Goal: Ask a question

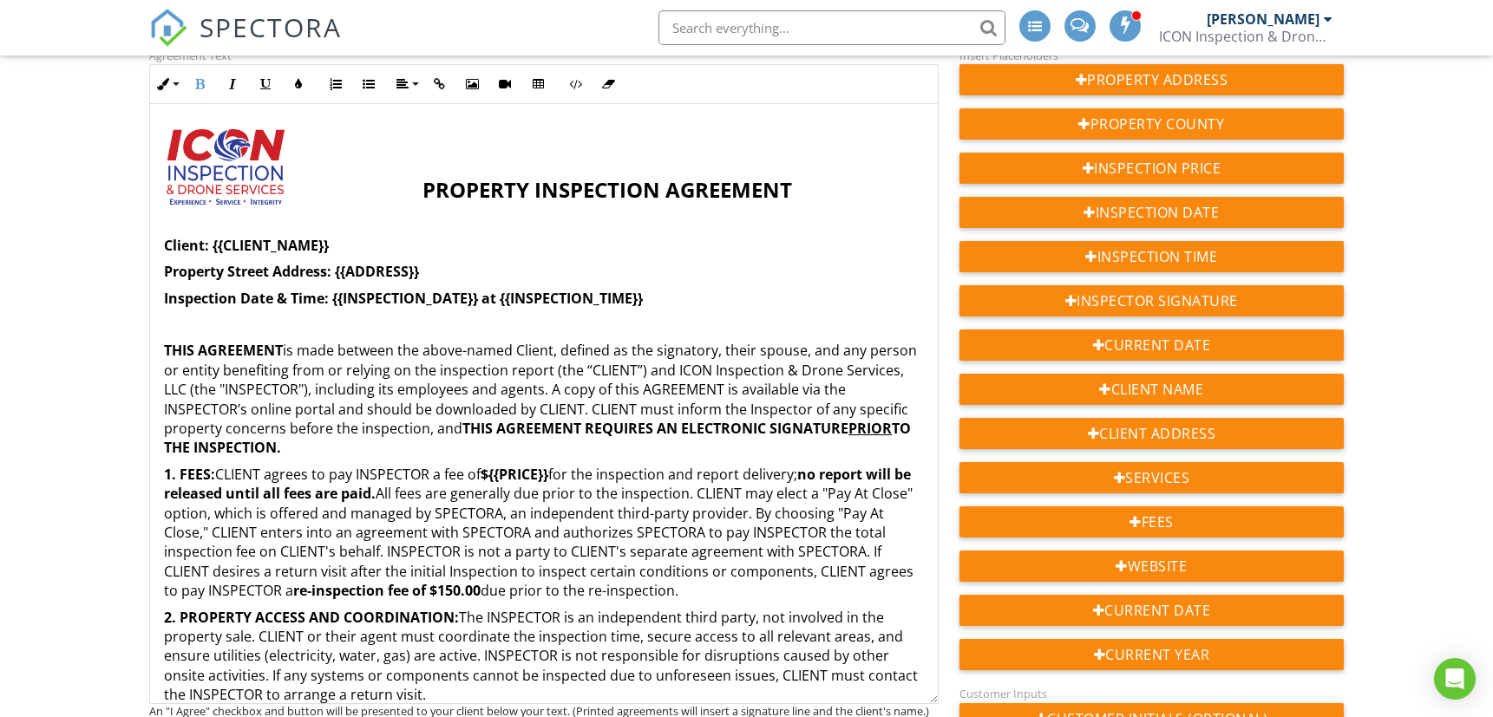
scroll to position [3021, 0]
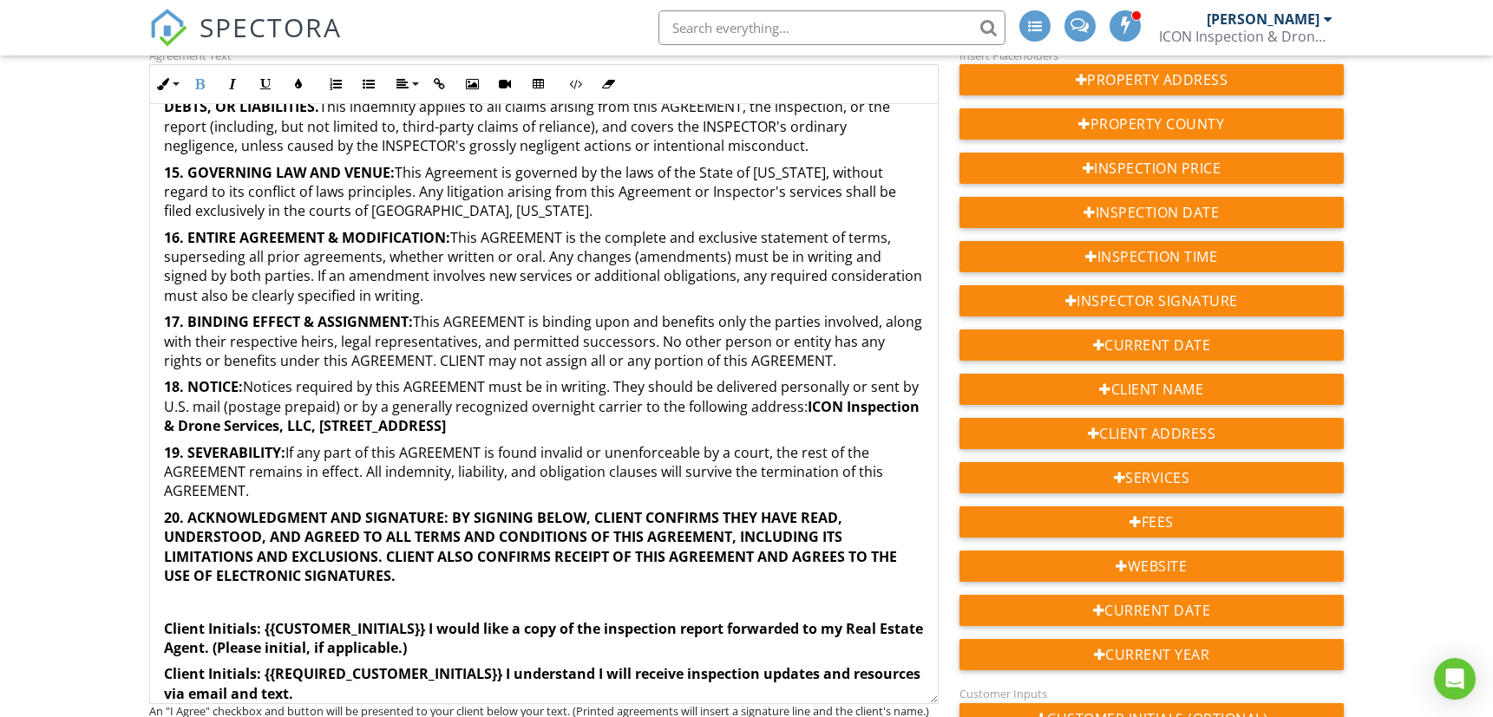
click at [562, 473] on p "19. SEVERABILITY: If any part of this AGREEMENT is found invalid or unenforceab…" at bounding box center [544, 472] width 760 height 58
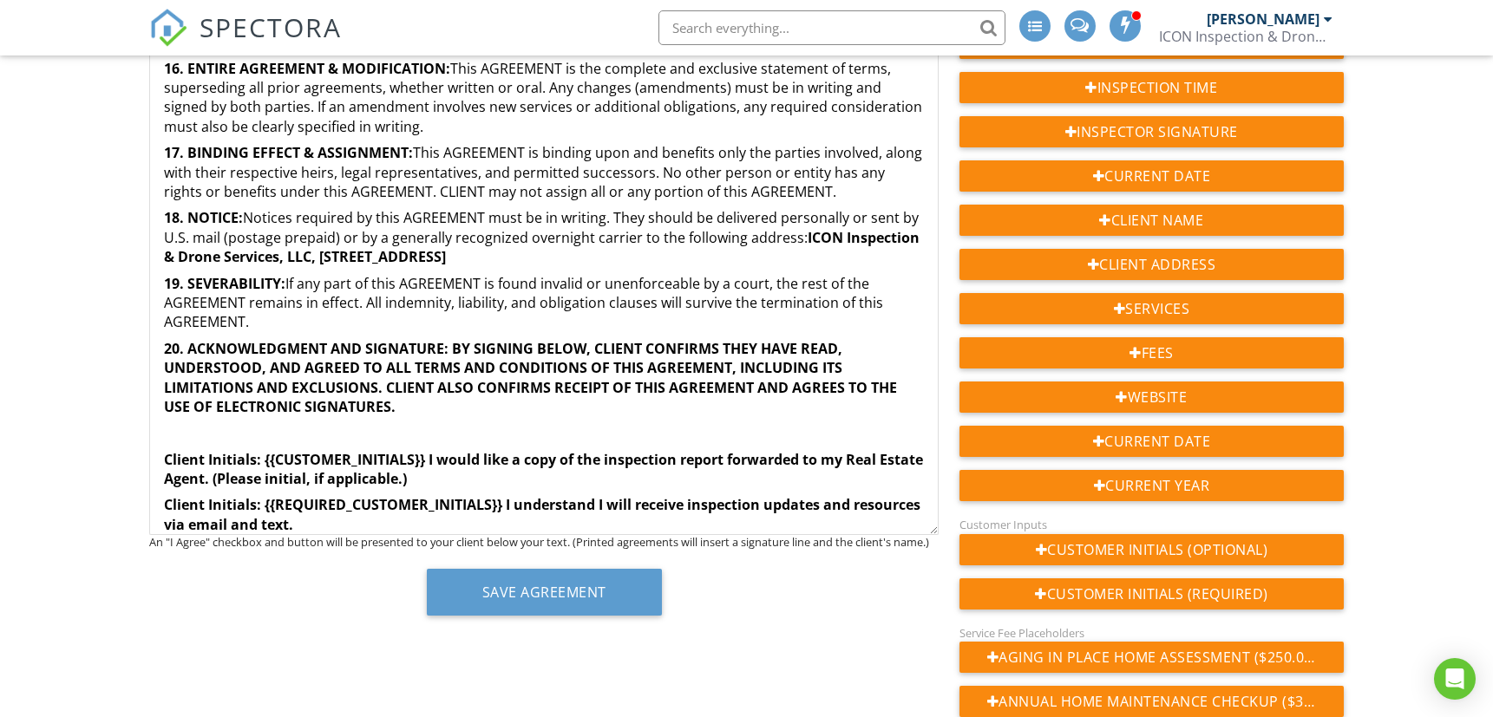
scroll to position [578, 0]
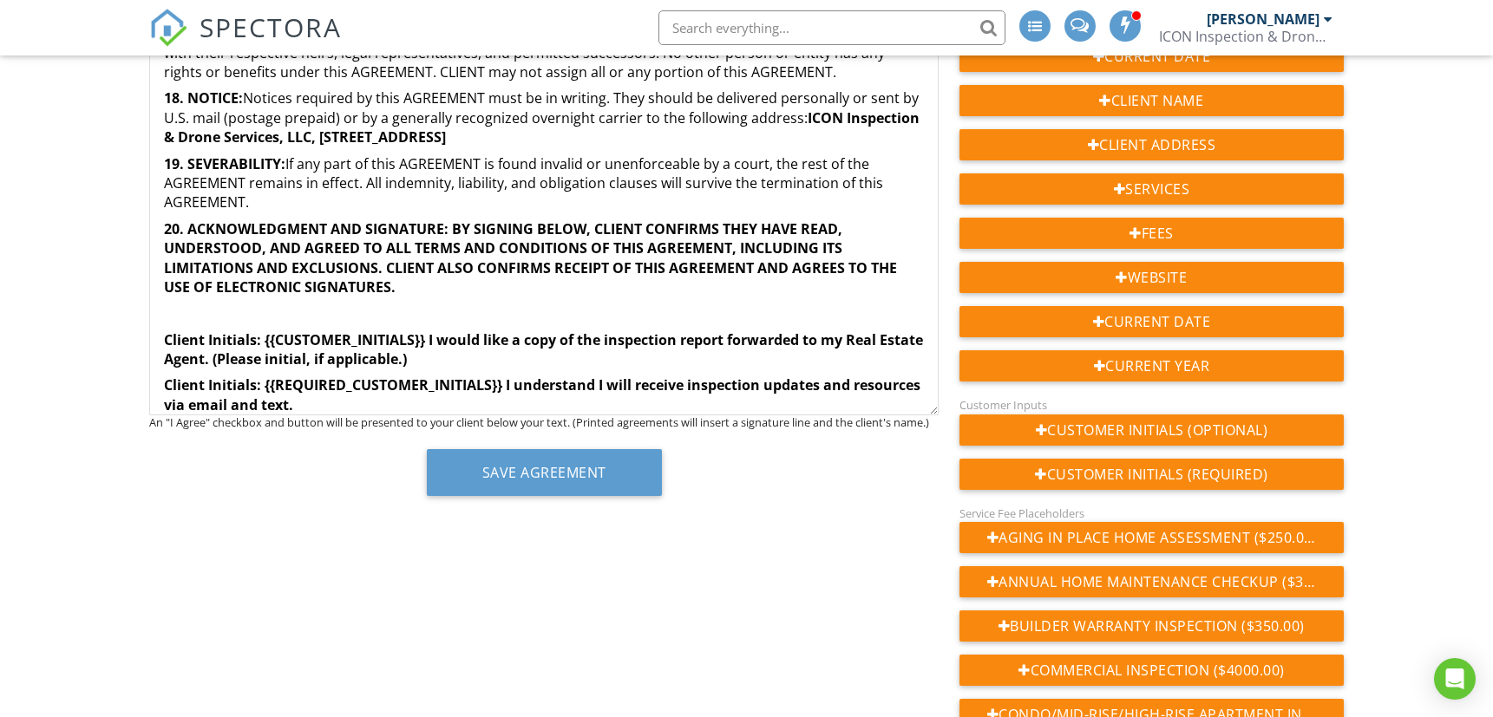
click at [391, 389] on p "Client Initials: {{REQUIRED_CUSTOMER_INITIALS}} ​ I understand I will receive i…" at bounding box center [544, 395] width 760 height 39
click at [391, 389] on p "Client Initials: {{REQUIRED_CUSTOMER_INITIALS}} I understand I will receive ins…" at bounding box center [544, 395] width 760 height 39
click at [235, 385] on strong "I understand I will receive inspection updates and resources via email and text." at bounding box center [540, 395] width 753 height 38
click at [553, 388] on p "Client Initials: {{REQUIRED_CUSTOMER_INITIALS}} I understand I will receive ins…" at bounding box center [544, 395] width 760 height 39
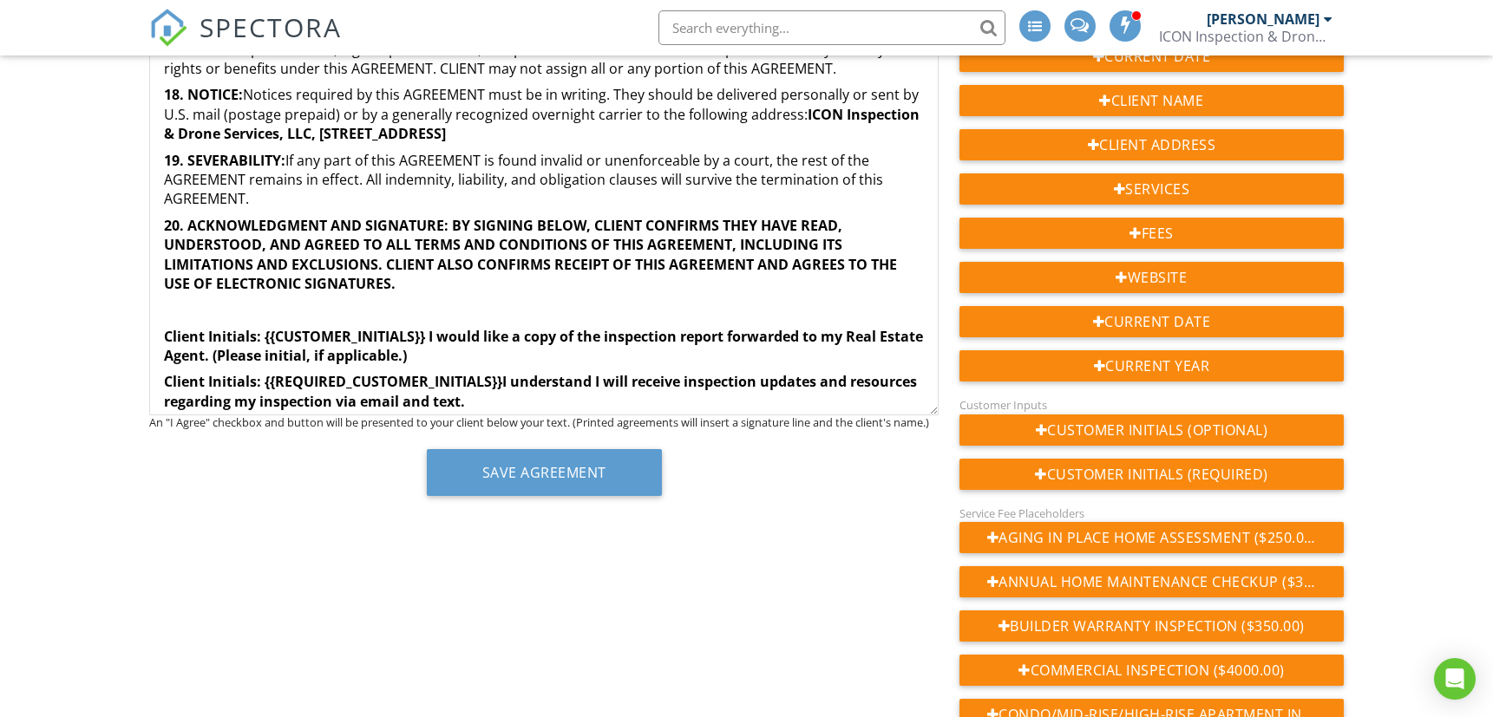
scroll to position [3168, 0]
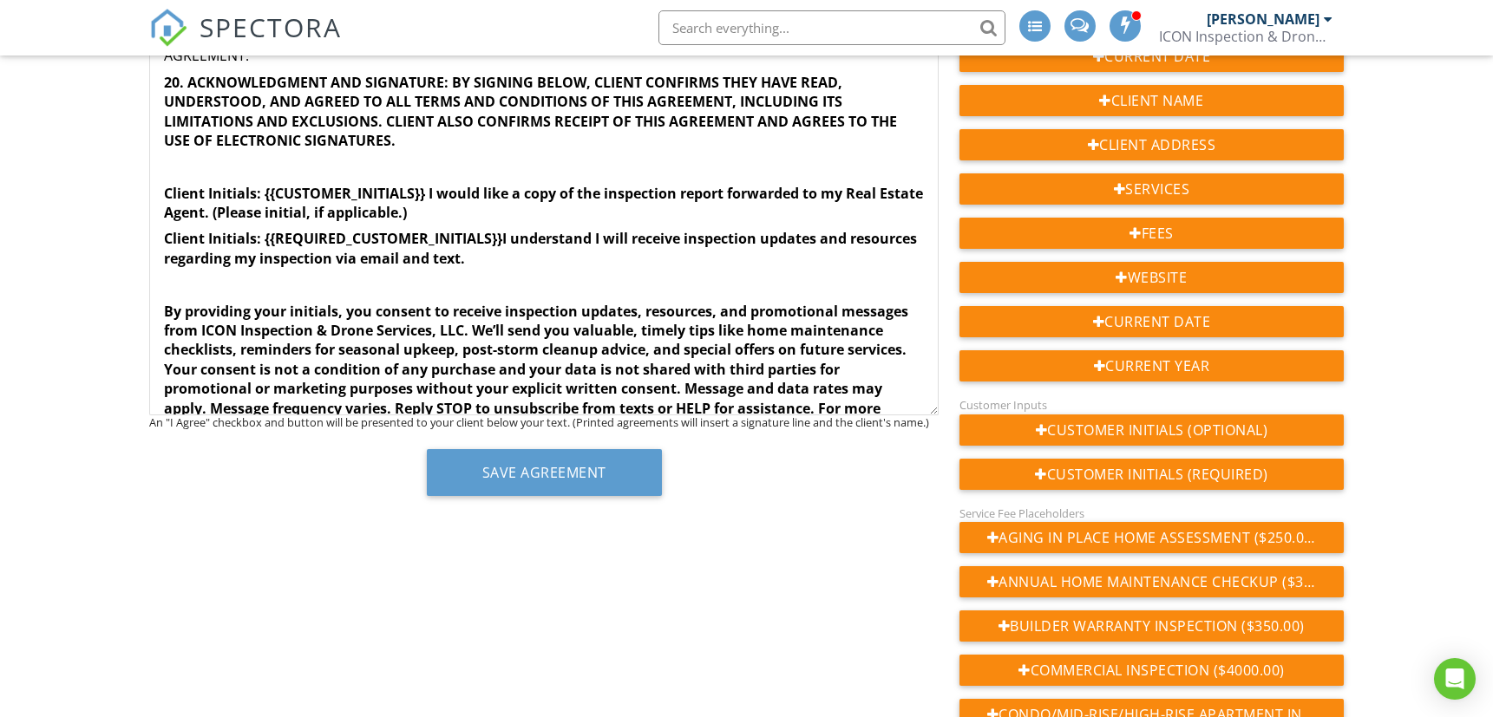
click at [165, 302] on strong "By providing your initials, you consent to receive inspection updates, resource…" at bounding box center [536, 369] width 744 height 135
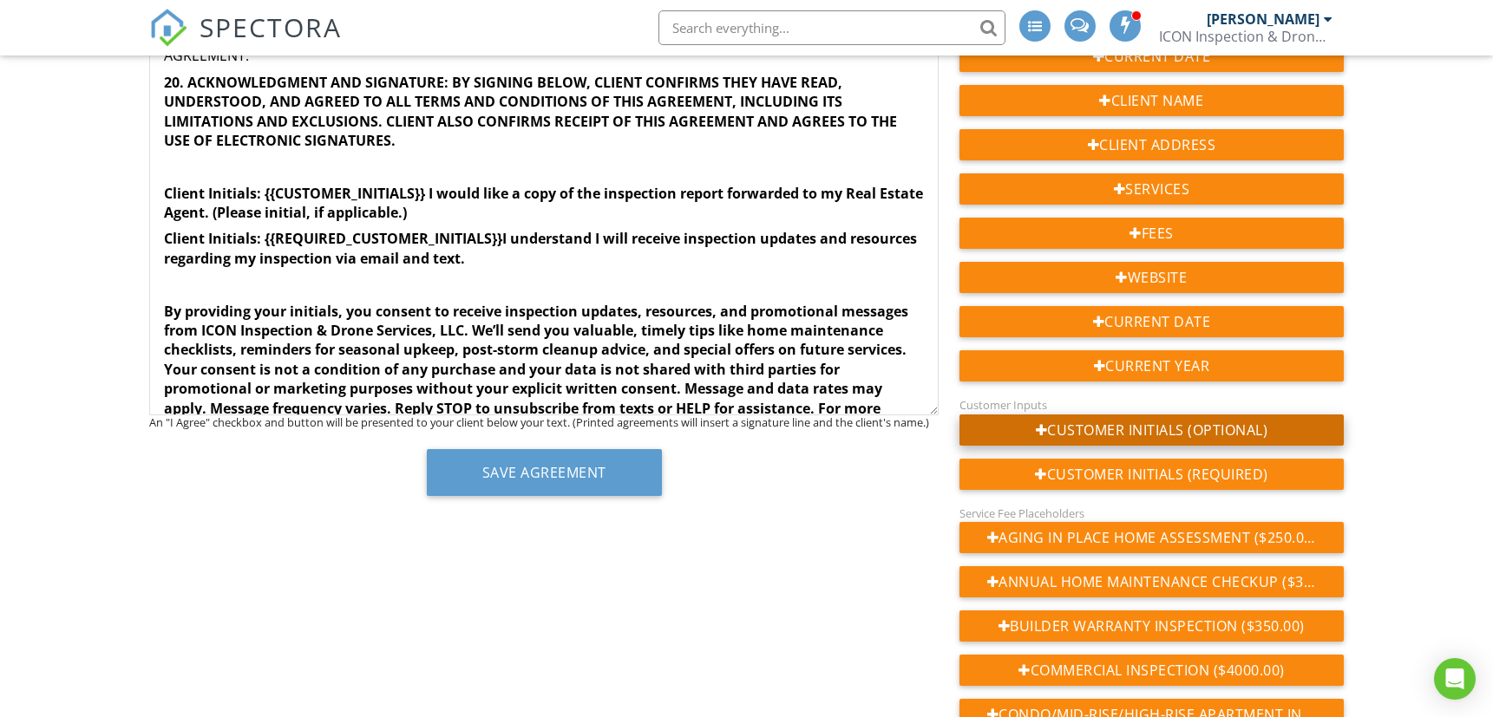
click at [1225, 427] on div "Customer Initials (Optional)" at bounding box center [1151, 430] width 384 height 31
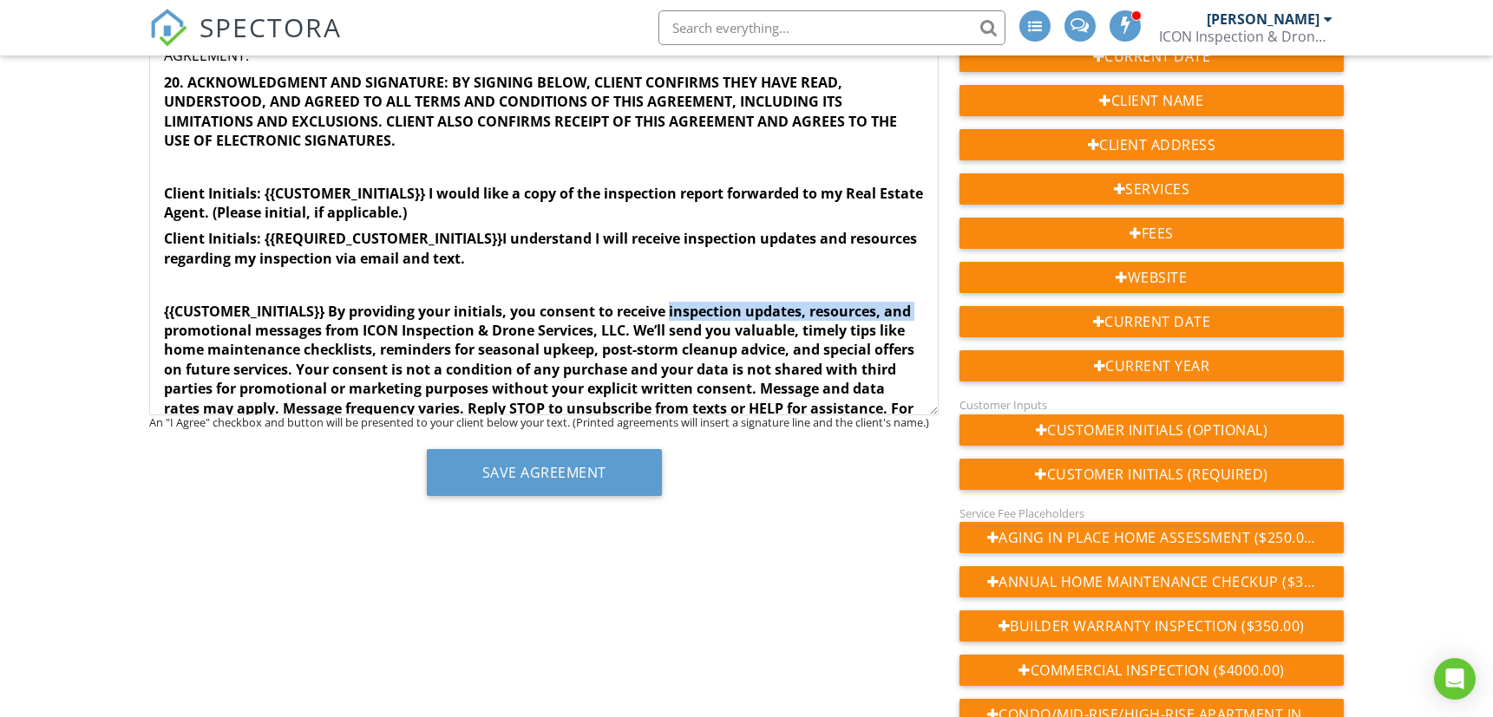
drag, startPoint x: 671, startPoint y: 290, endPoint x: 193, endPoint y: 315, distance: 478.6
click at [193, 315] on strong "{{CUSTOMER_INITIALS}} By providing your initials, you consent to receive inspec…" at bounding box center [539, 369] width 750 height 135
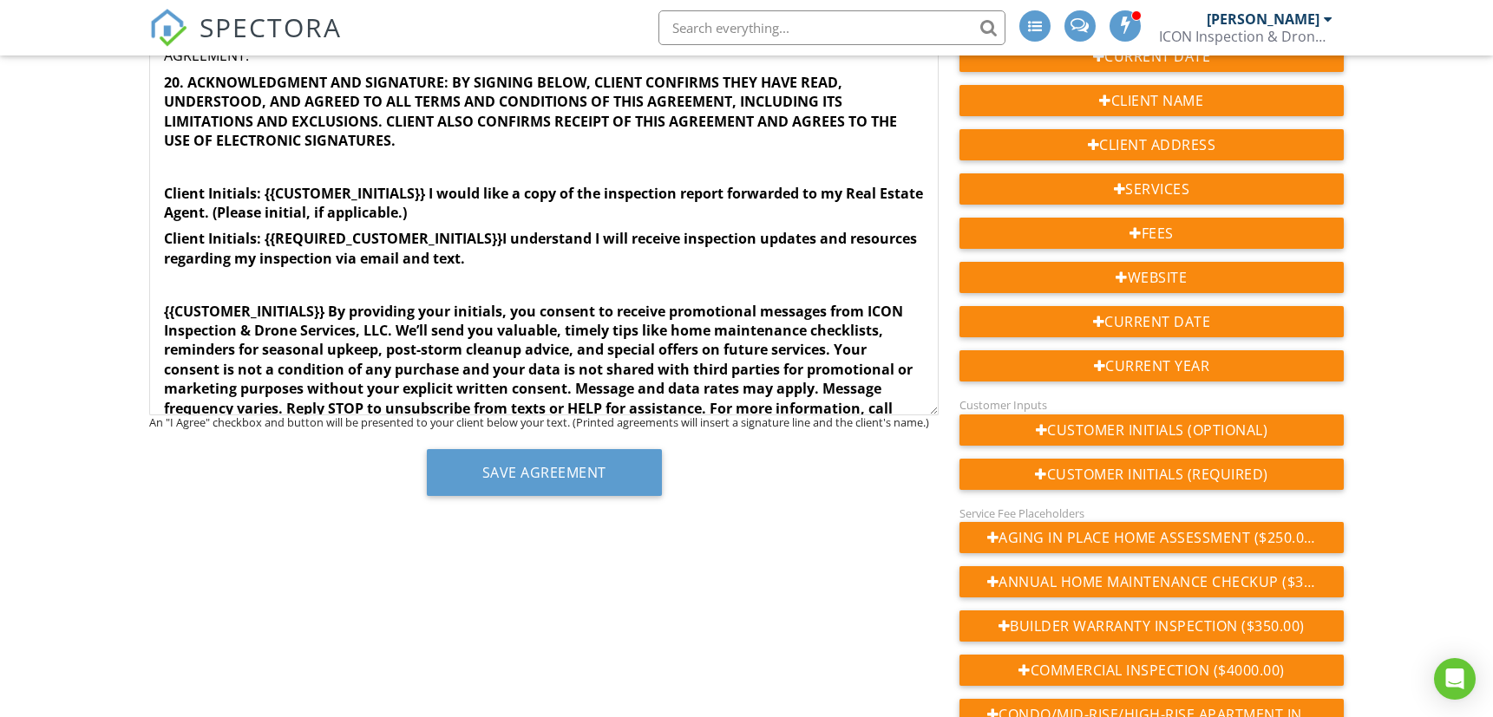
click at [593, 369] on strong "{{CUSTOMER_INITIALS}} By providing your initials, you consent to receive promot…" at bounding box center [538, 369] width 749 height 135
drag, startPoint x: 777, startPoint y: 346, endPoint x: 324, endPoint y: 372, distance: 454.4
click at [324, 372] on strong "{{CUSTOMER_INITIALS}} By providing your initials, you consent to receive promot…" at bounding box center [538, 369] width 749 height 135
click at [289, 367] on strong "{{CUSTOMER_INITIALS}} By providing your initials, you consent to receive promot…" at bounding box center [533, 369] width 739 height 135
click at [358, 387] on strong "{{CUSTOMER_INITIALS}} By providing your initials, you consent to receive promot…" at bounding box center [533, 369] width 739 height 135
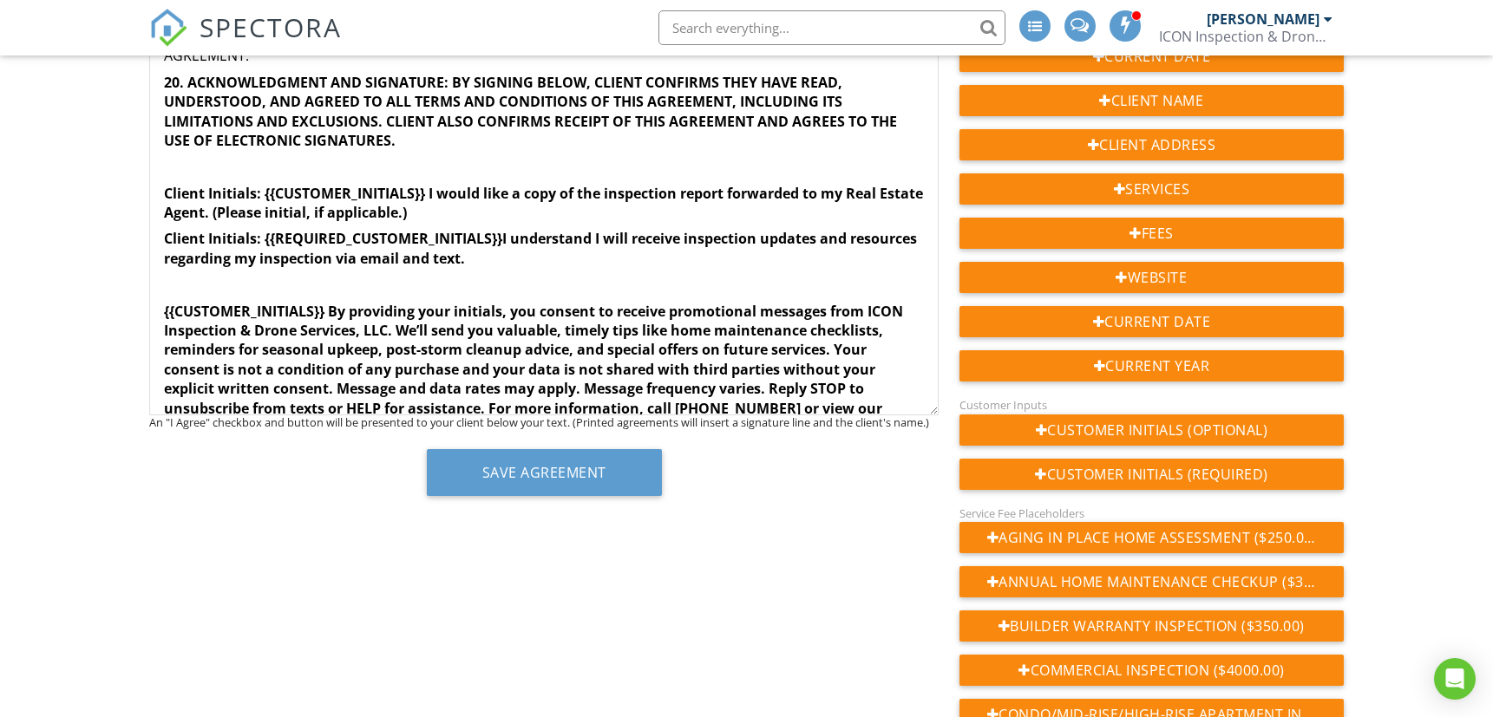
click at [362, 275] on p at bounding box center [544, 284] width 760 height 19
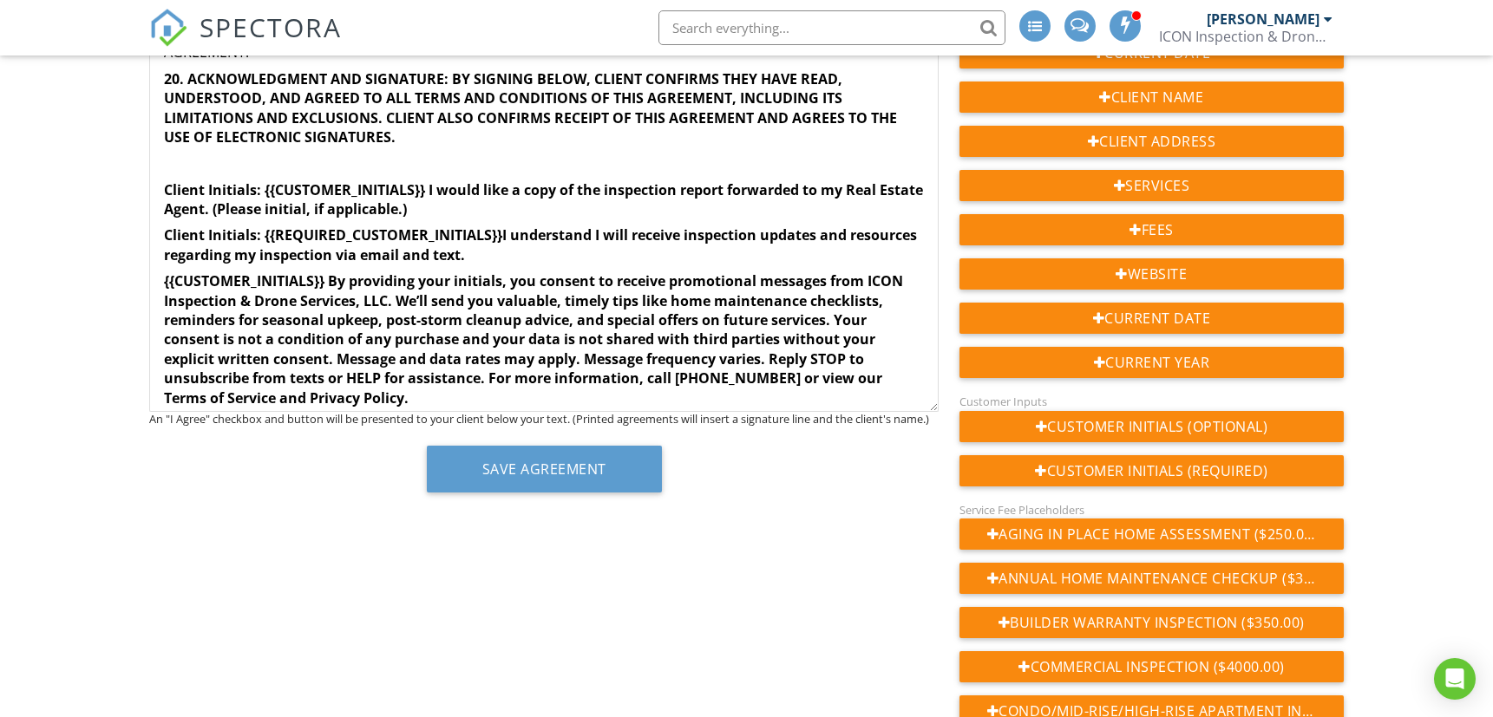
scroll to position [3164, 0]
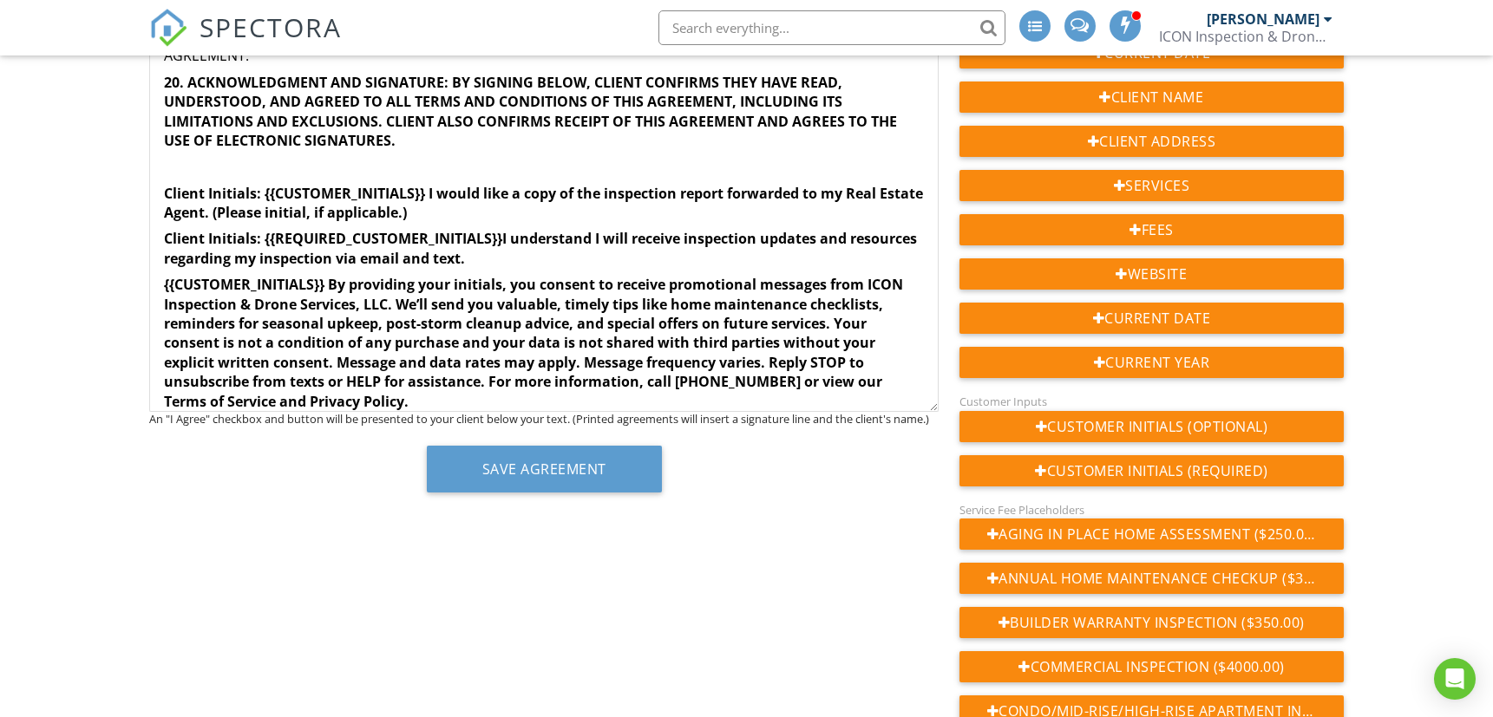
click at [472, 193] on p "Client Initials: {{CUSTOMER_INITIALS}} I would like a copy of the inspection re…" at bounding box center [544, 203] width 760 height 39
drag, startPoint x: 457, startPoint y: 193, endPoint x: 258, endPoint y: 193, distance: 199.5
click at [258, 193] on p "Client Initials: {{CUSTOMER_INITIALS}} I would like a copy of the inspection re…" at bounding box center [544, 203] width 760 height 39
click at [596, 275] on strong "{{CUSTOMER_INITIALS}} By providing your initials, you consent to receive promot…" at bounding box center [533, 342] width 739 height 135
click at [523, 324] on strong "{{CUSTOMER_INITIALS}} By providing your initials, you consent to receive promot…" at bounding box center [533, 342] width 739 height 135
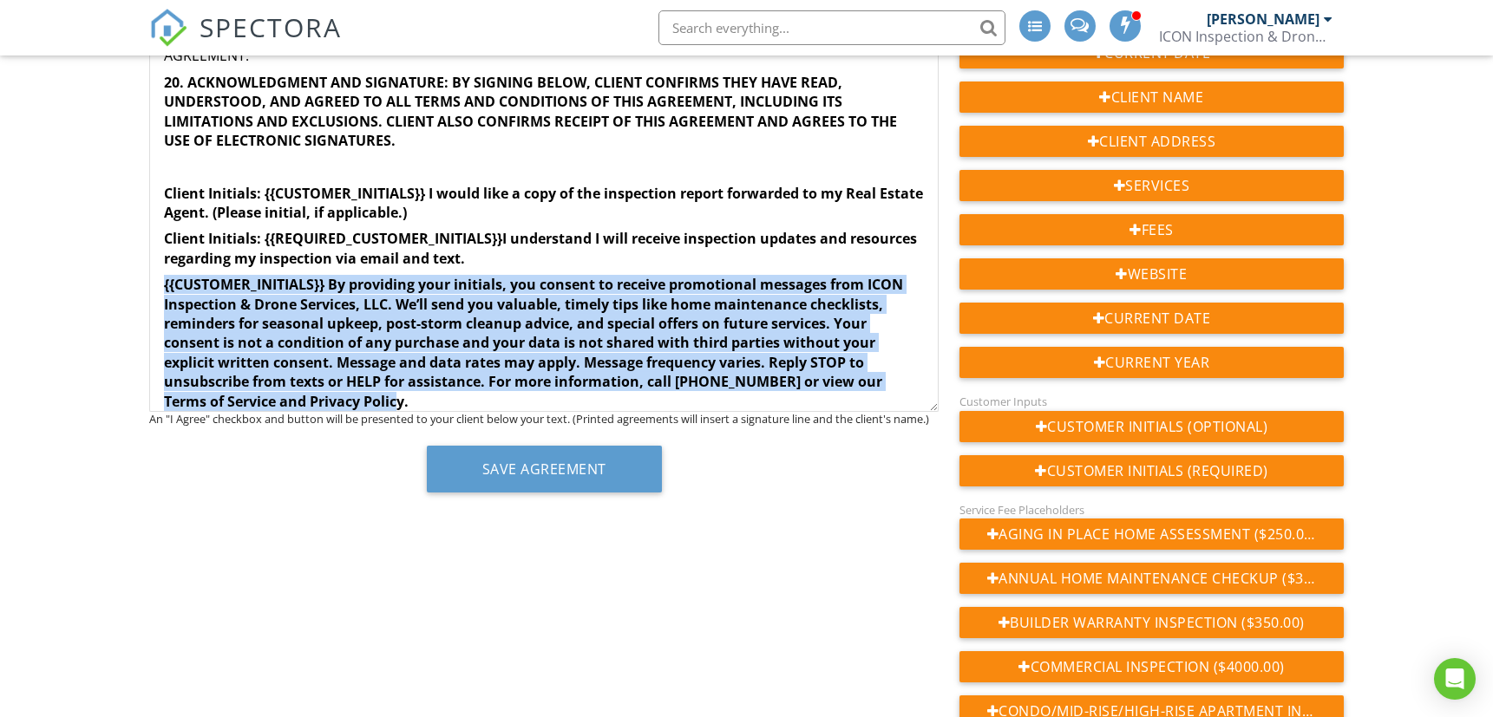
drag, startPoint x: 165, startPoint y: 265, endPoint x: 378, endPoint y: 385, distance: 244.7
click at [378, 385] on p "{{CUSTOMER_INITIALS}} By providing your initials, you consent to receive promot…" at bounding box center [544, 343] width 760 height 136
copy strong "{{CUSTOMER_INITIALS}} By providing your initials, you consent to receive promot…"
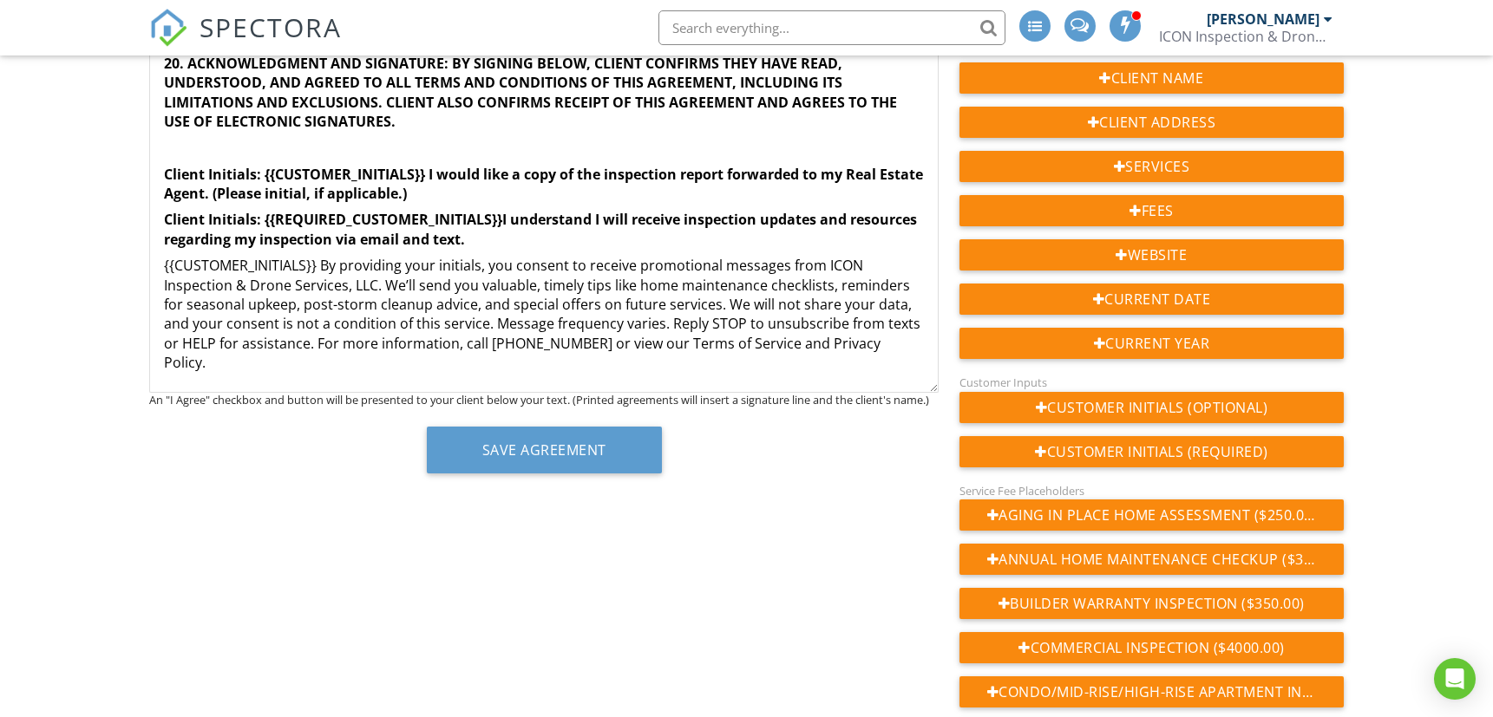
scroll to position [3144, 0]
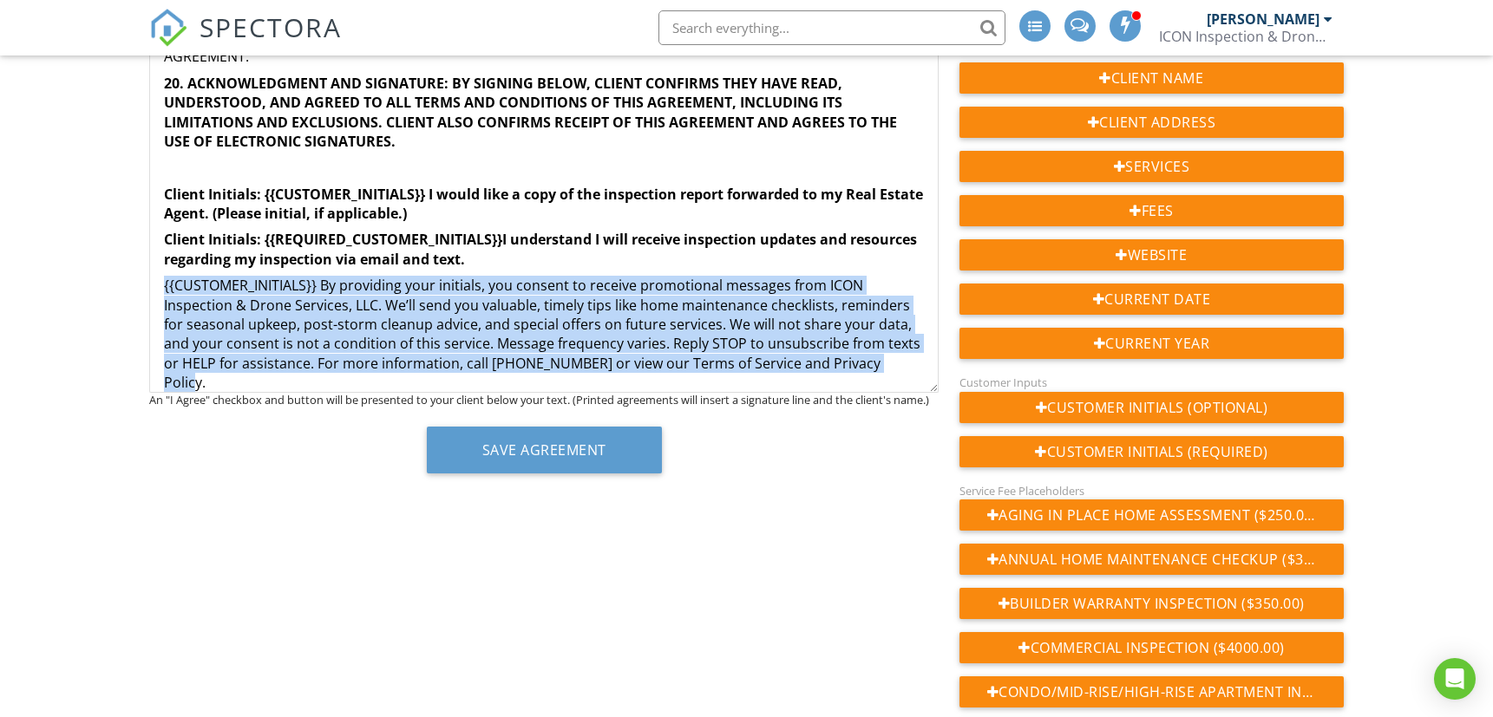
drag, startPoint x: 166, startPoint y: 266, endPoint x: 219, endPoint y: 357, distance: 105.8
click at [219, 357] on p "{{CUSTOMER_INITIALS}} By providing your initials, you consent to receive promot…" at bounding box center [544, 334] width 760 height 116
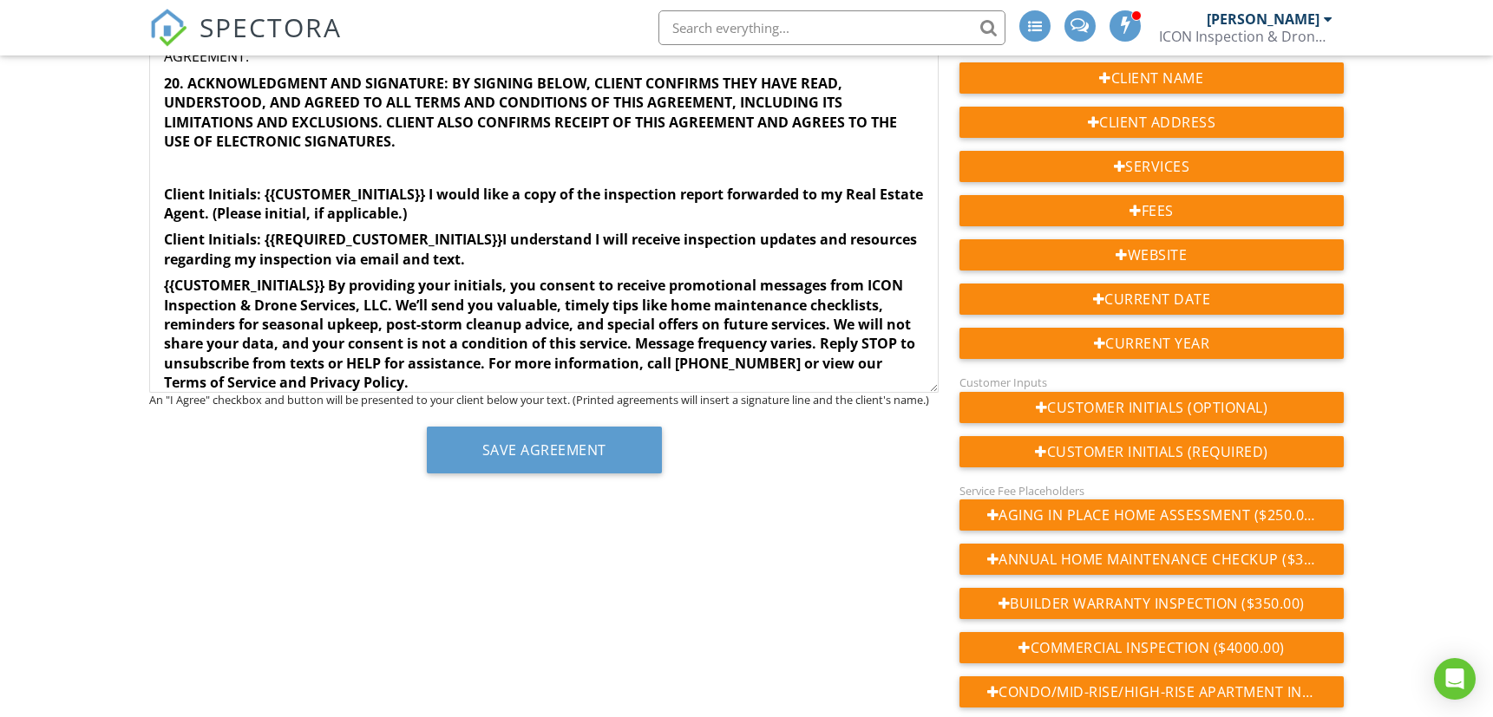
click at [517, 333] on strong "​ {{CUSTOMER_INITIALS}} By providing your initials, you consent to receive prom…" at bounding box center [539, 334] width 751 height 116
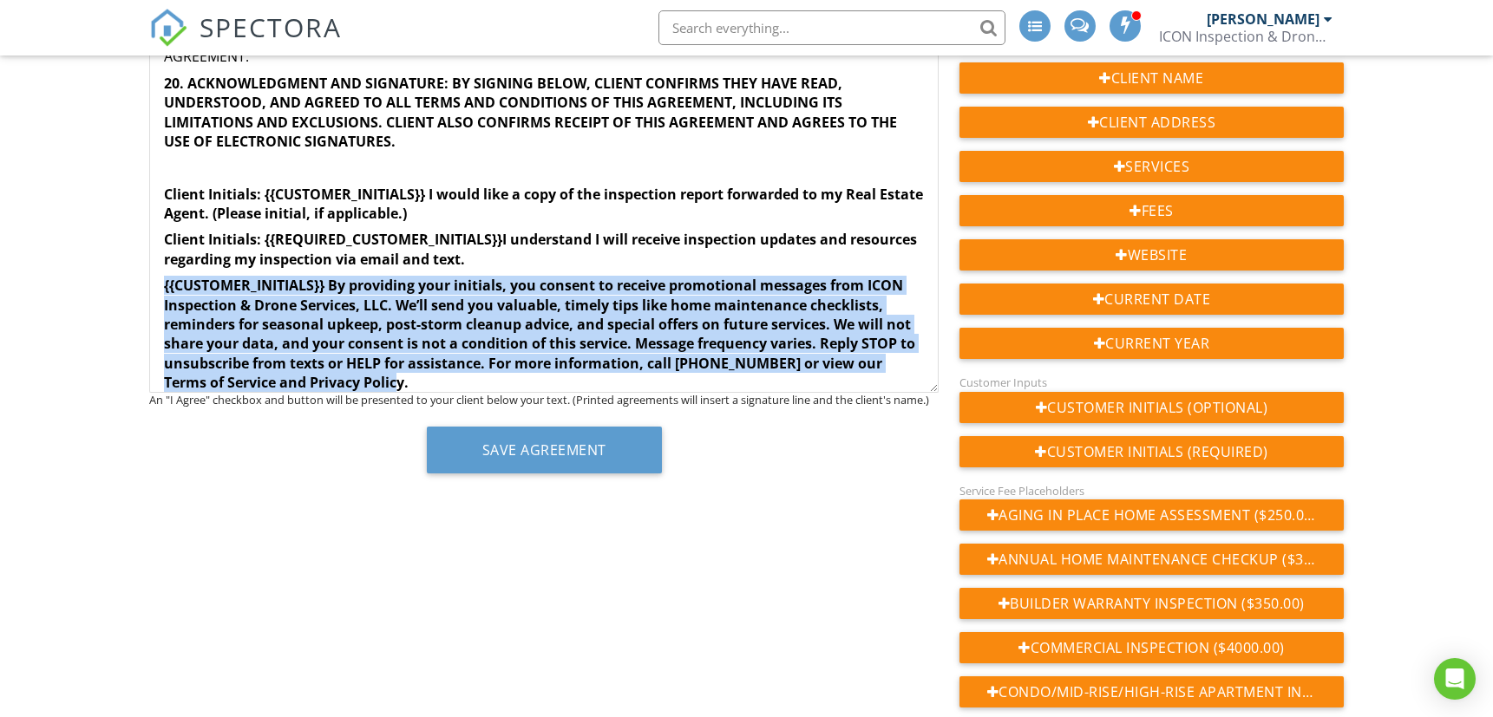
drag, startPoint x: 164, startPoint y: 266, endPoint x: 447, endPoint y: 358, distance: 297.3
click at [447, 358] on p "​ {{CUSTOMER_INITIALS}} By providing your initials, you consent to receive prom…" at bounding box center [544, 334] width 760 height 116
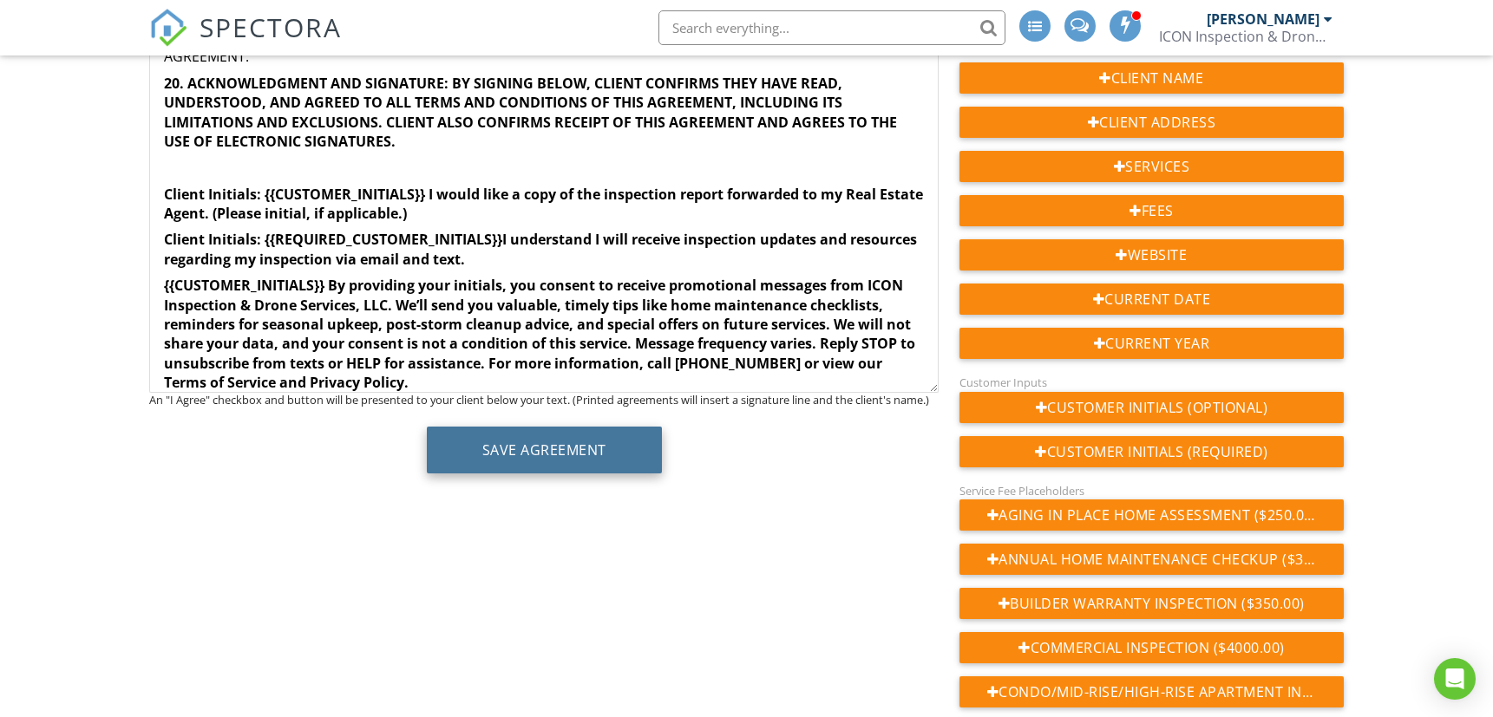
click at [510, 457] on button "Save Agreement" at bounding box center [544, 450] width 235 height 47
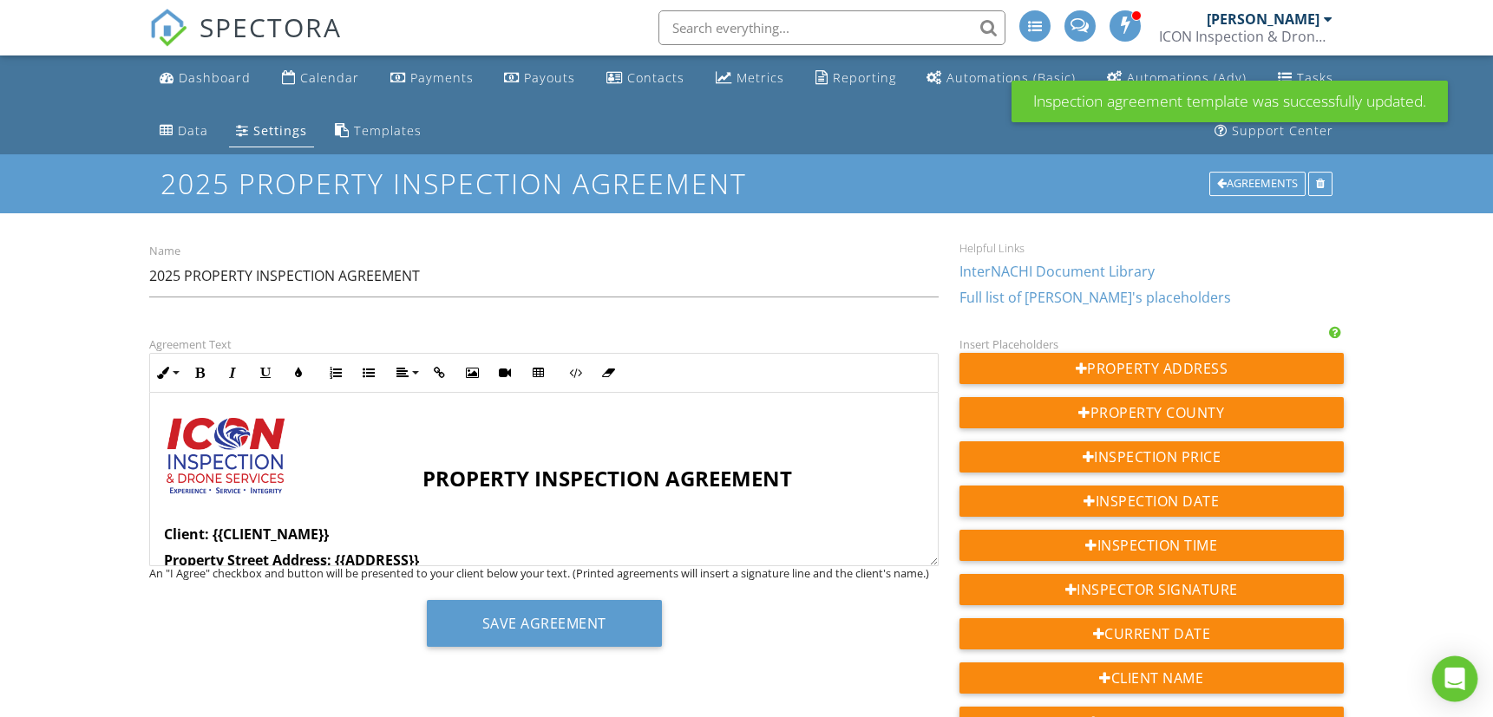
click at [1456, 678] on icon "Open Intercom Messenger" at bounding box center [1454, 679] width 20 height 23
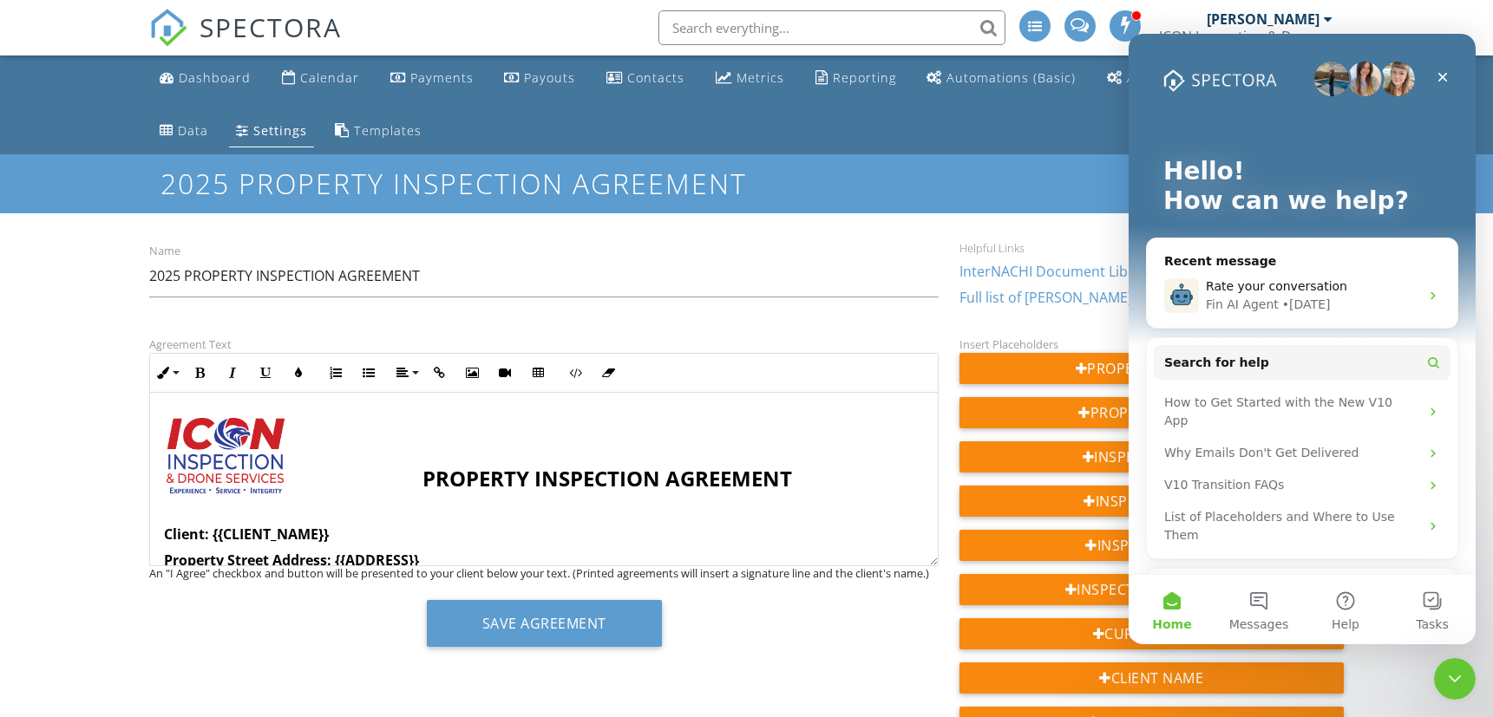
scroll to position [502, 0]
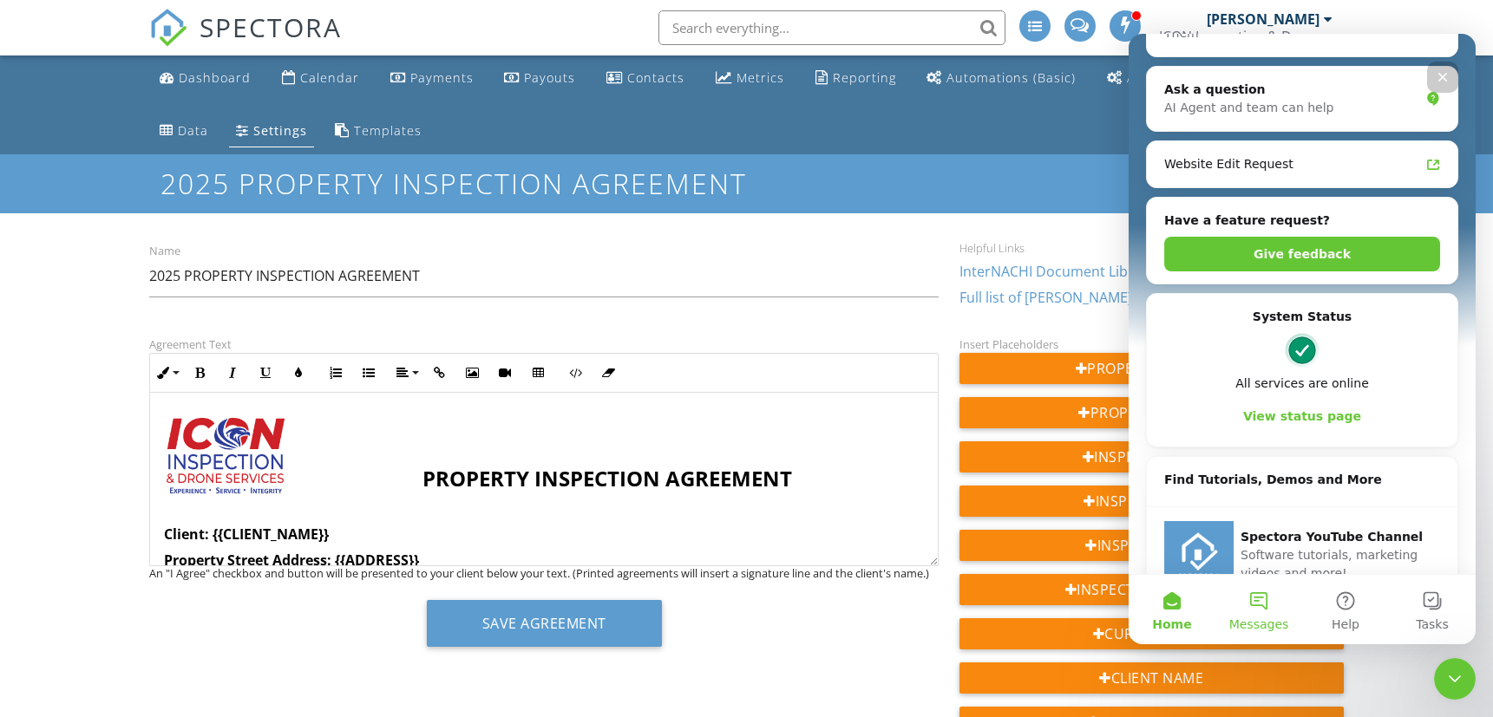
click at [1259, 597] on button "Messages" at bounding box center [1257, 609] width 87 height 69
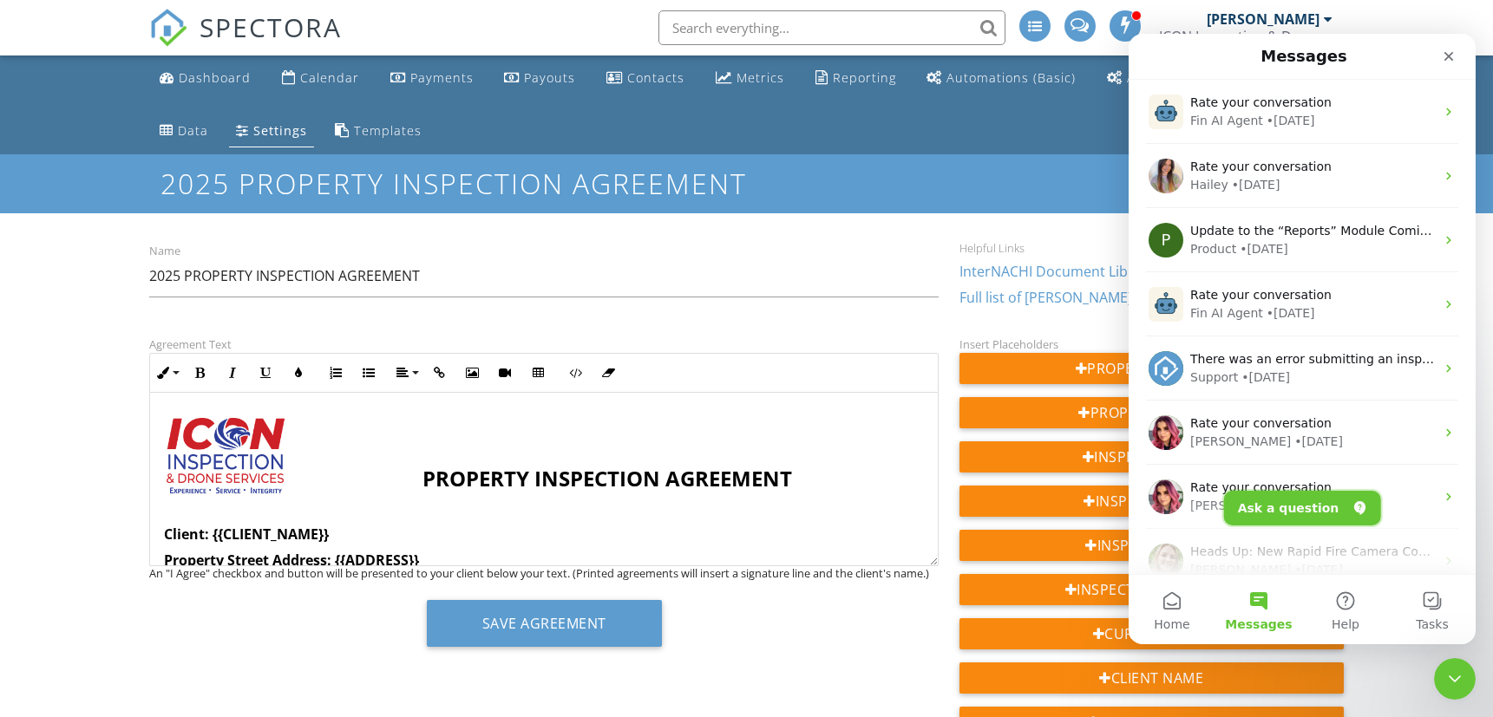
click at [1264, 517] on button "Ask a question" at bounding box center [1301, 508] width 157 height 35
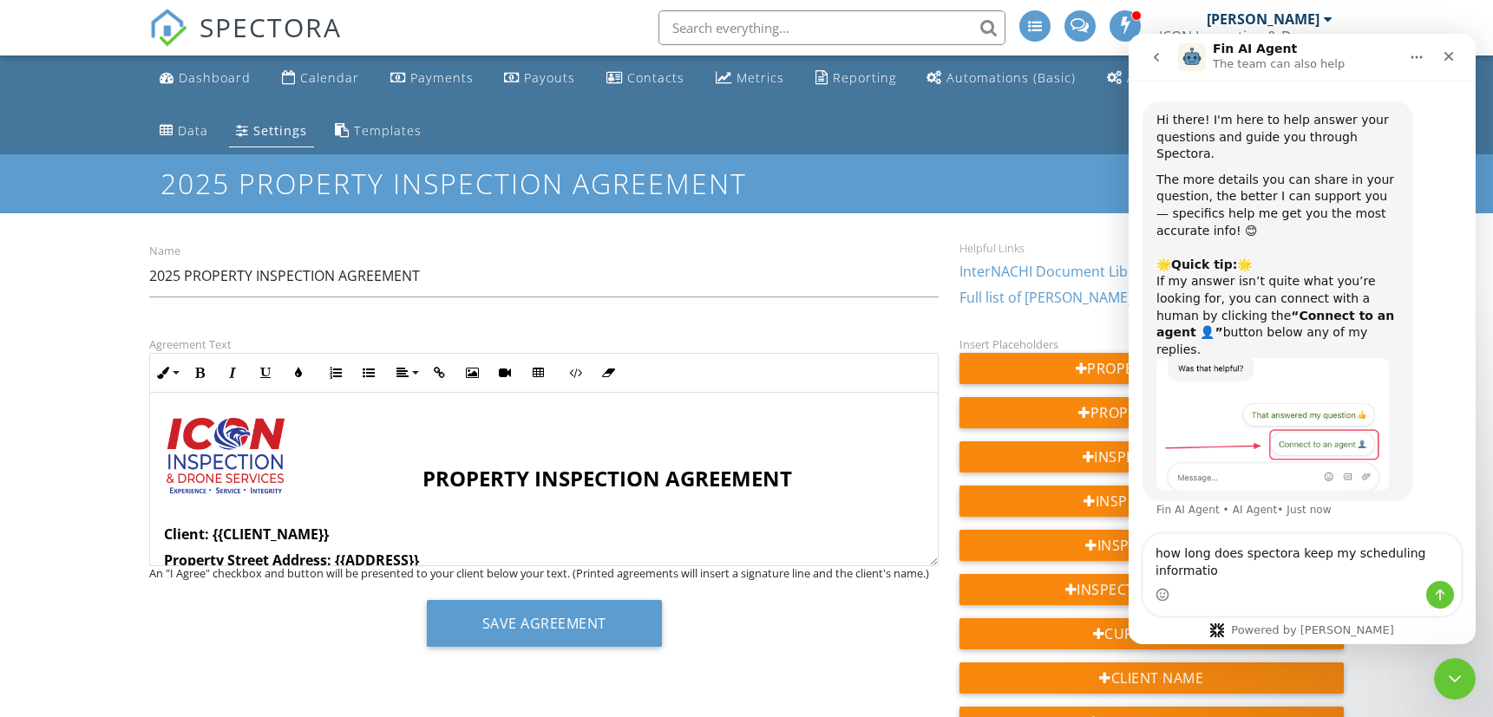
type textarea "how long does spectora keep my scheduling information"
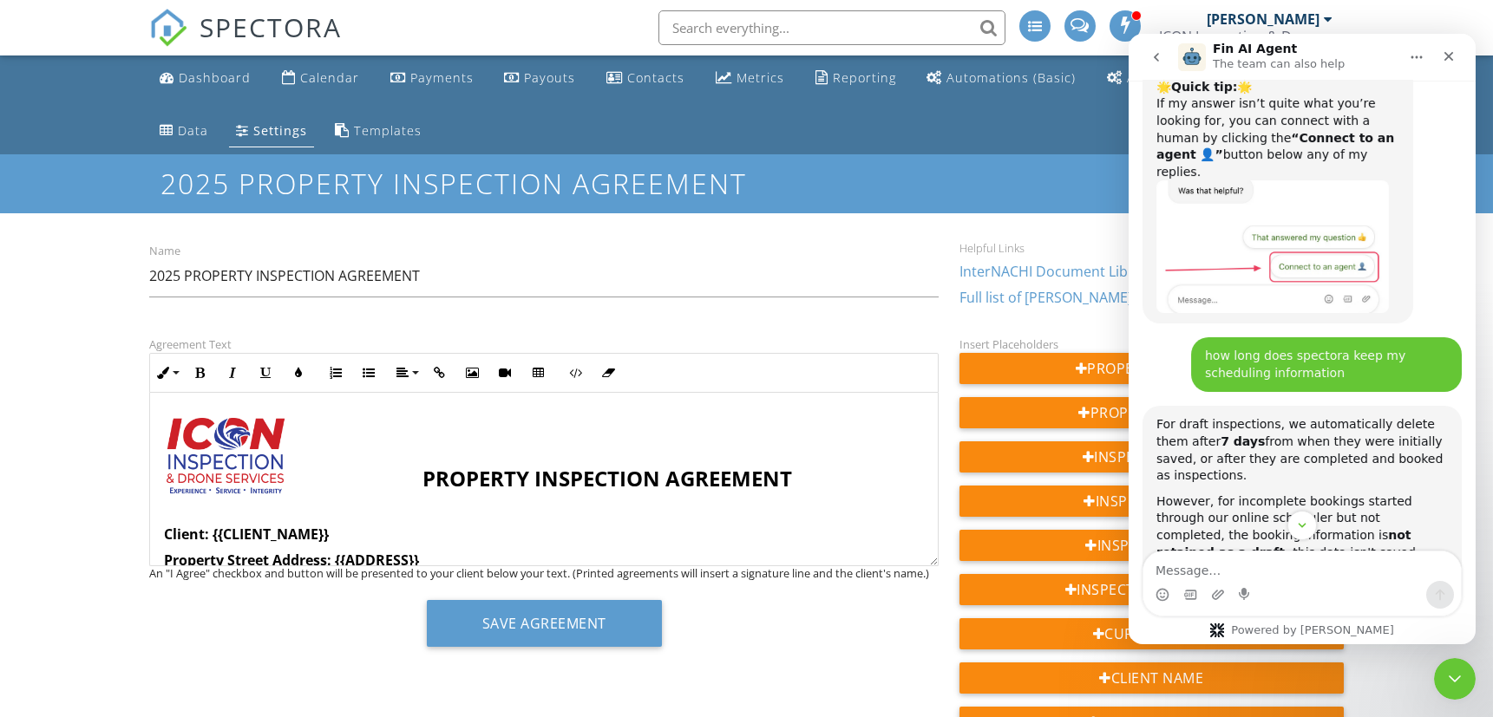
scroll to position [0, 0]
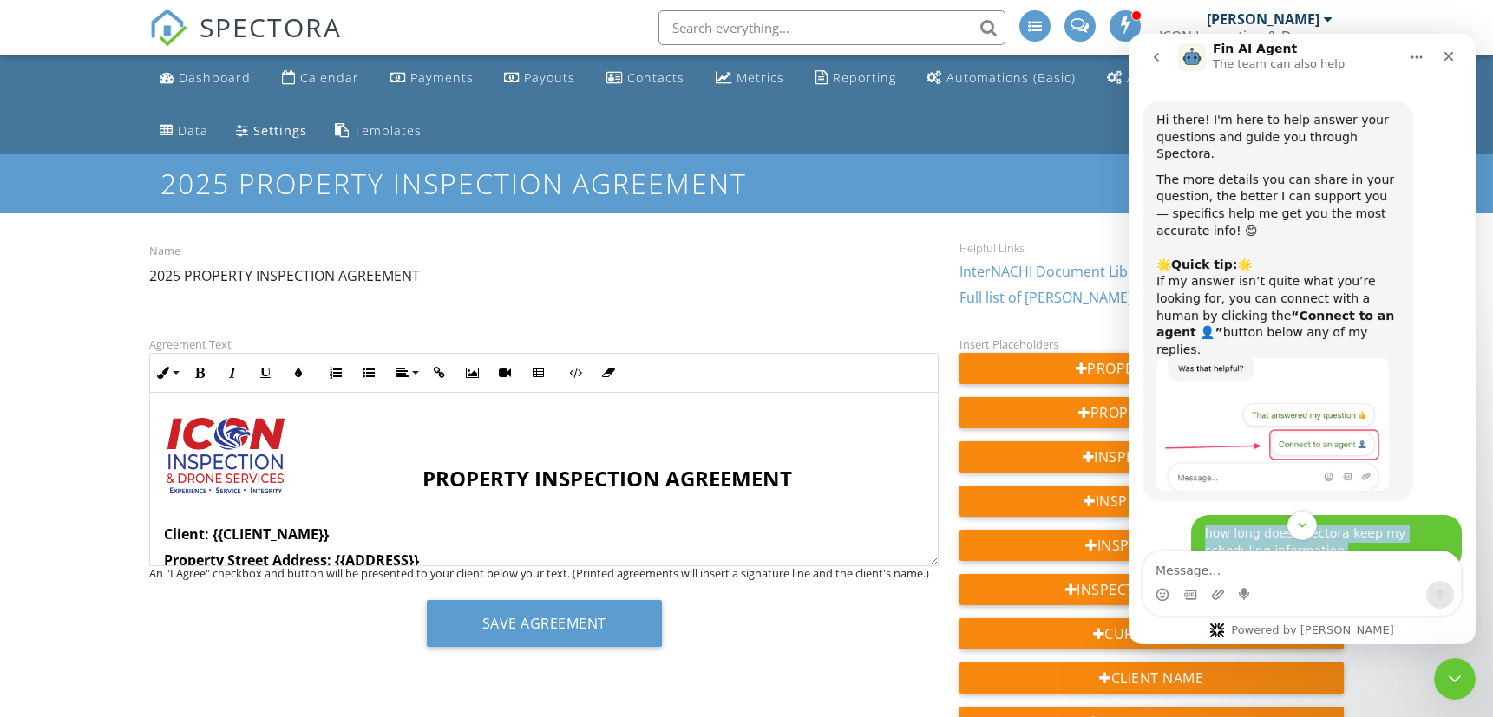
drag, startPoint x: 1194, startPoint y: 503, endPoint x: 1246, endPoint y: 526, distance: 57.5
click at [1246, 526] on div "Hi there! I'm here to help answer your questions and guide you through Spectora…" at bounding box center [1301, 324] width 347 height 487
copy div "how long does spectora keep my scheduling information Trent • Just now For draf…"
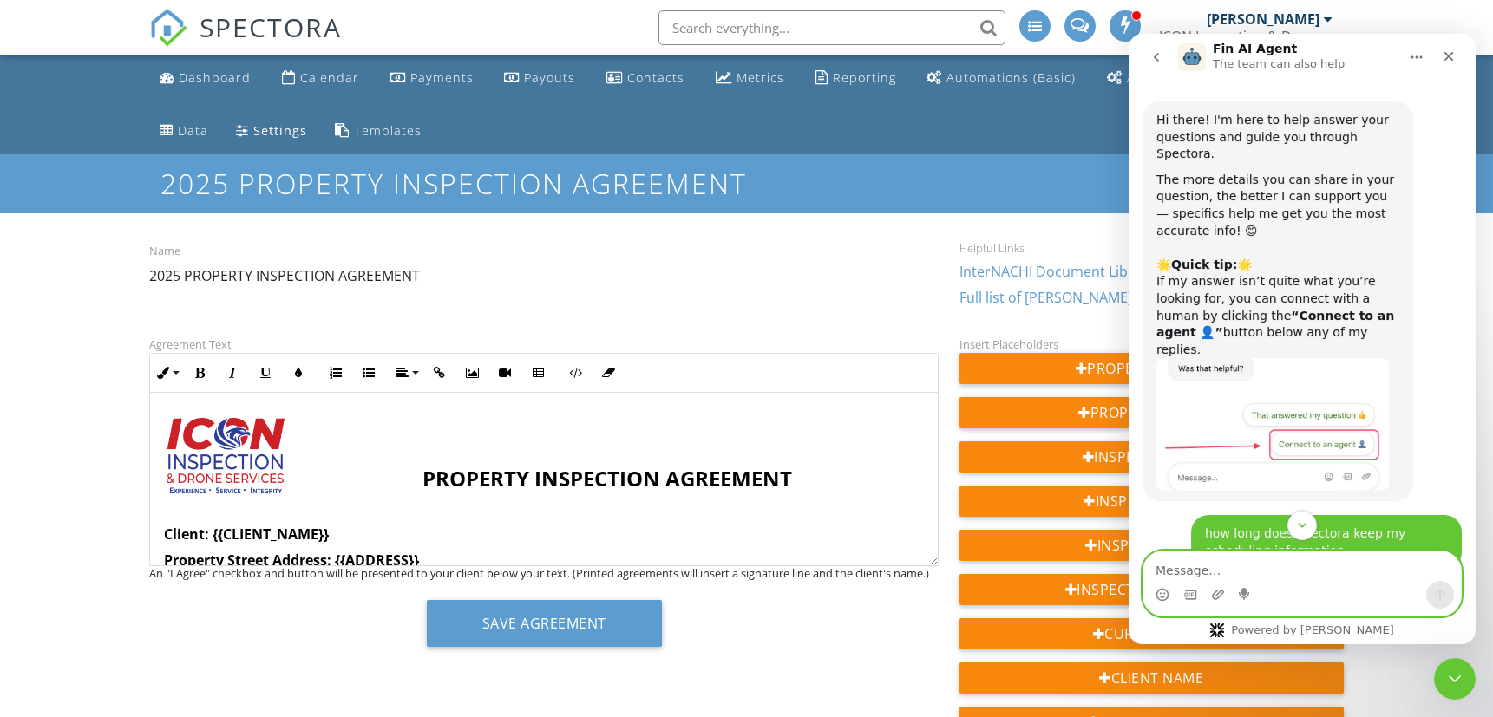
click at [1194, 569] on textarea "Message…" at bounding box center [1300, 566] width 317 height 29
paste textarea "how long does spectora keep my scheduling information Trent • Just now For draf…"
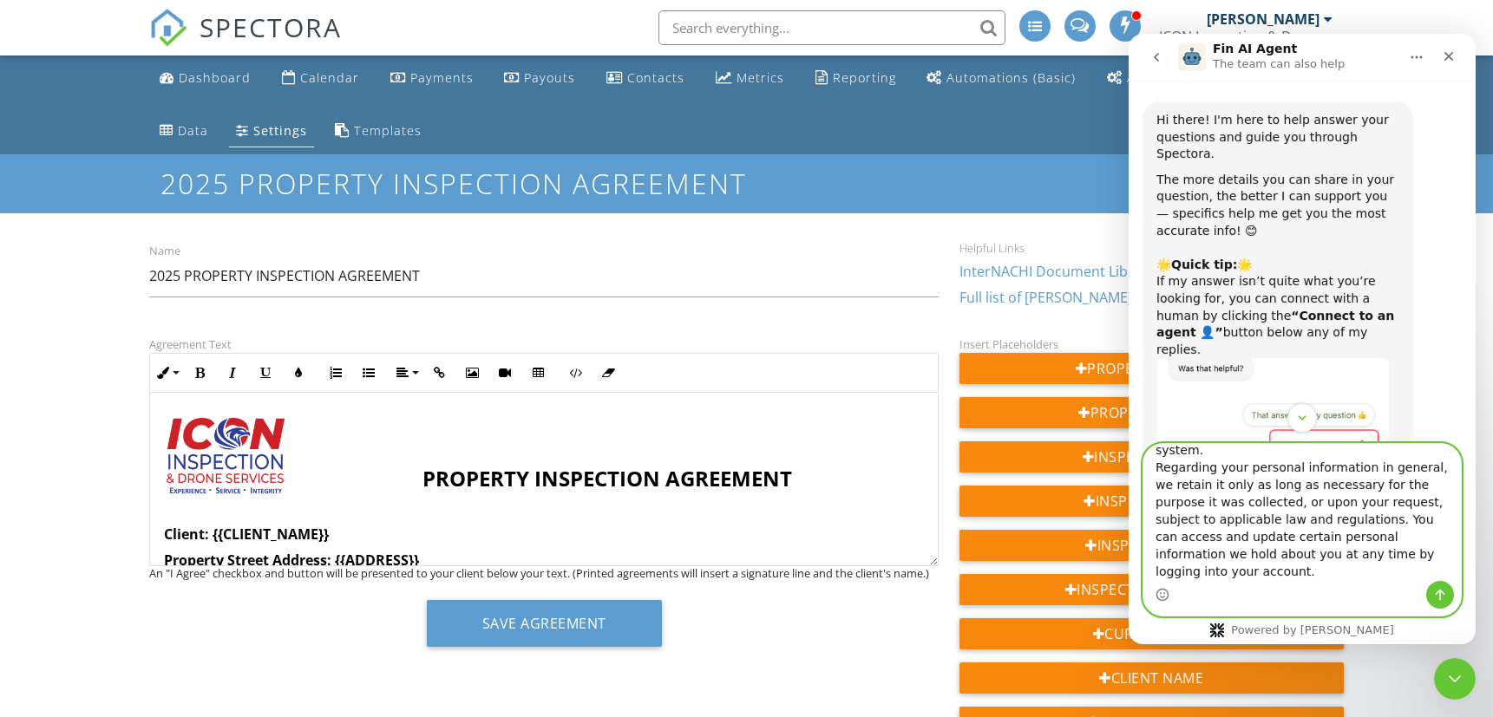
scroll to position [361, 0]
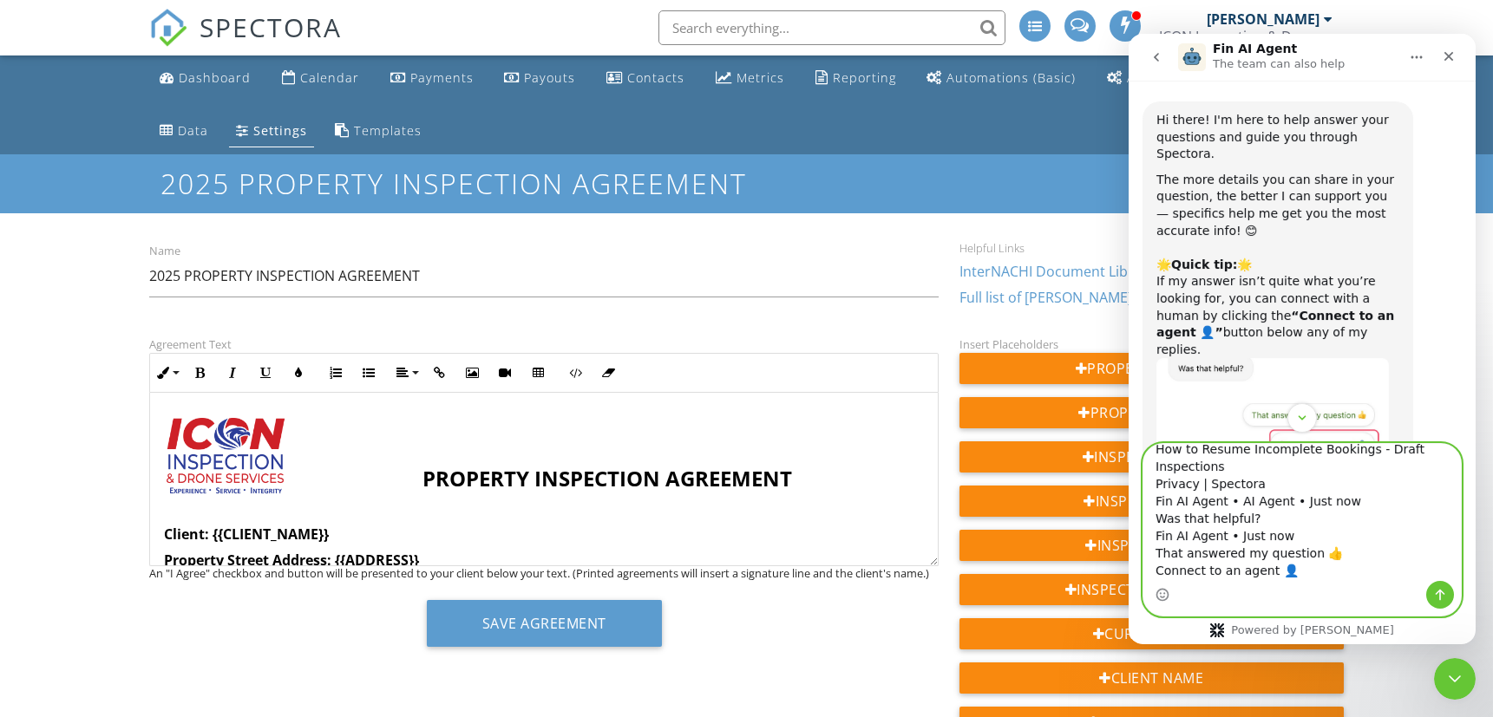
drag, startPoint x: 1155, startPoint y: 500, endPoint x: 1354, endPoint y: 639, distance: 242.8
click at [1354, 639] on div "how long does spectora keep my scheduling information Trent • Just now For draf…" at bounding box center [1301, 543] width 347 height 201
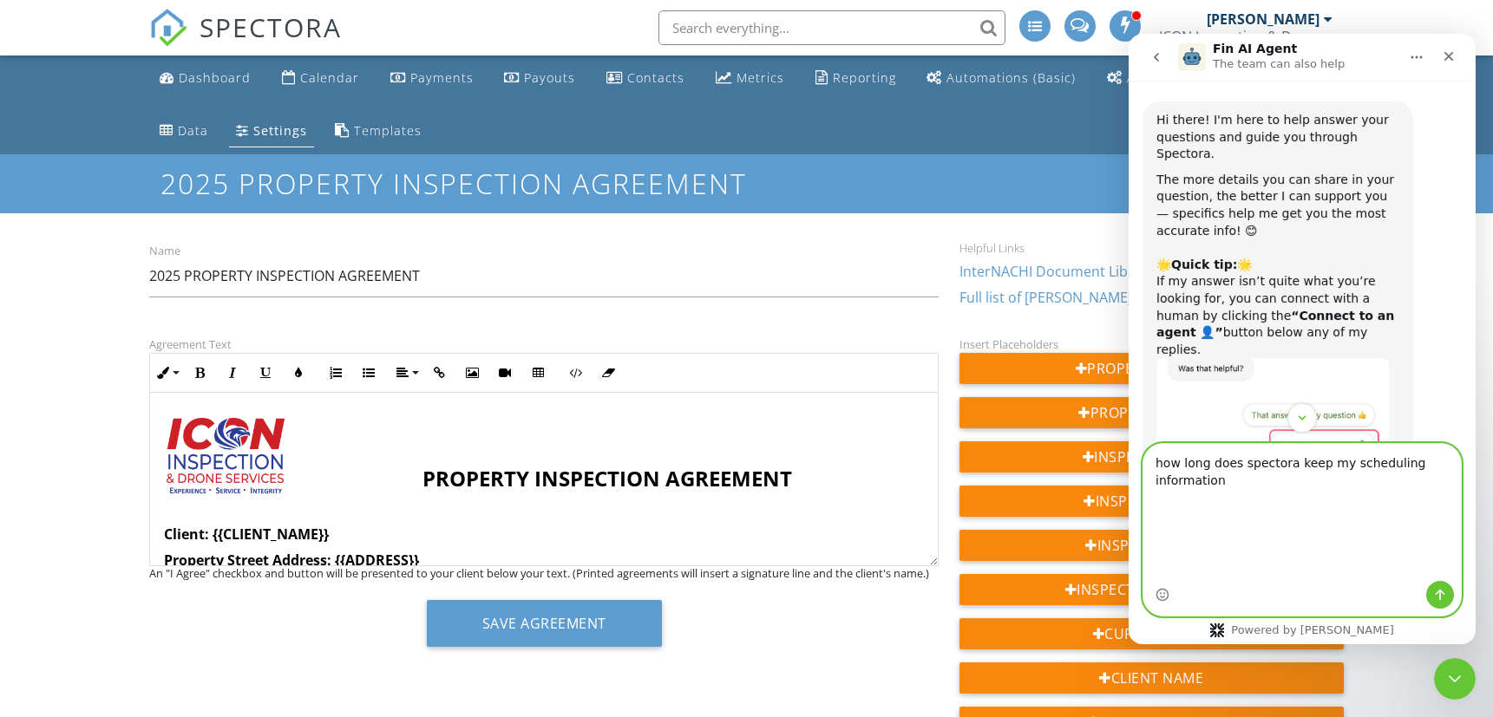
scroll to position [0, 0]
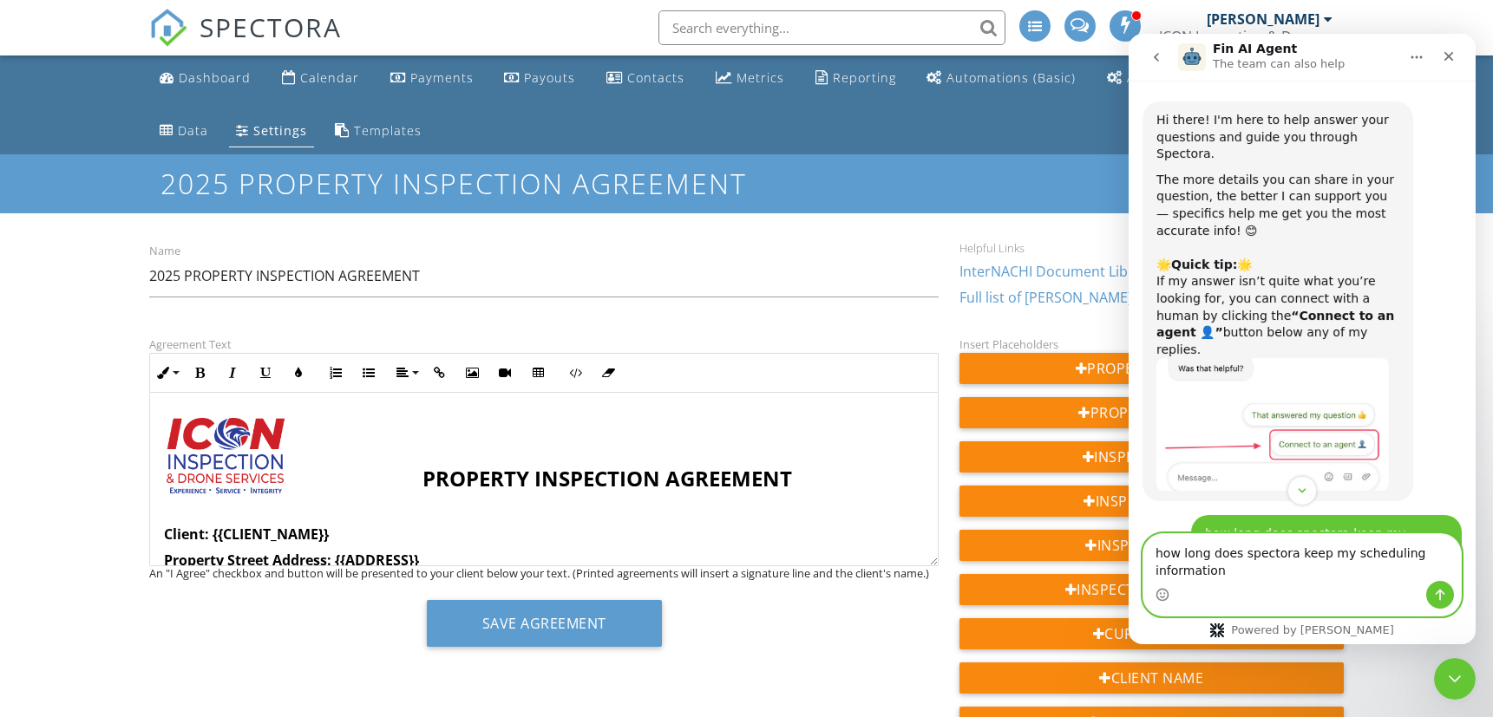
click at [1232, 558] on textarea "how long does spectora keep my scheduling information" at bounding box center [1300, 557] width 317 height 47
drag, startPoint x: 1334, startPoint y: 535, endPoint x: 1372, endPoint y: 549, distance: 40.6
click at [1334, 535] on textarea "how long does spectora keep my scheduling information" at bounding box center [1300, 557] width 317 height 47
click at [1174, 554] on textarea "how long does spectora keep my client information scheduling information" at bounding box center [1300, 557] width 317 height 47
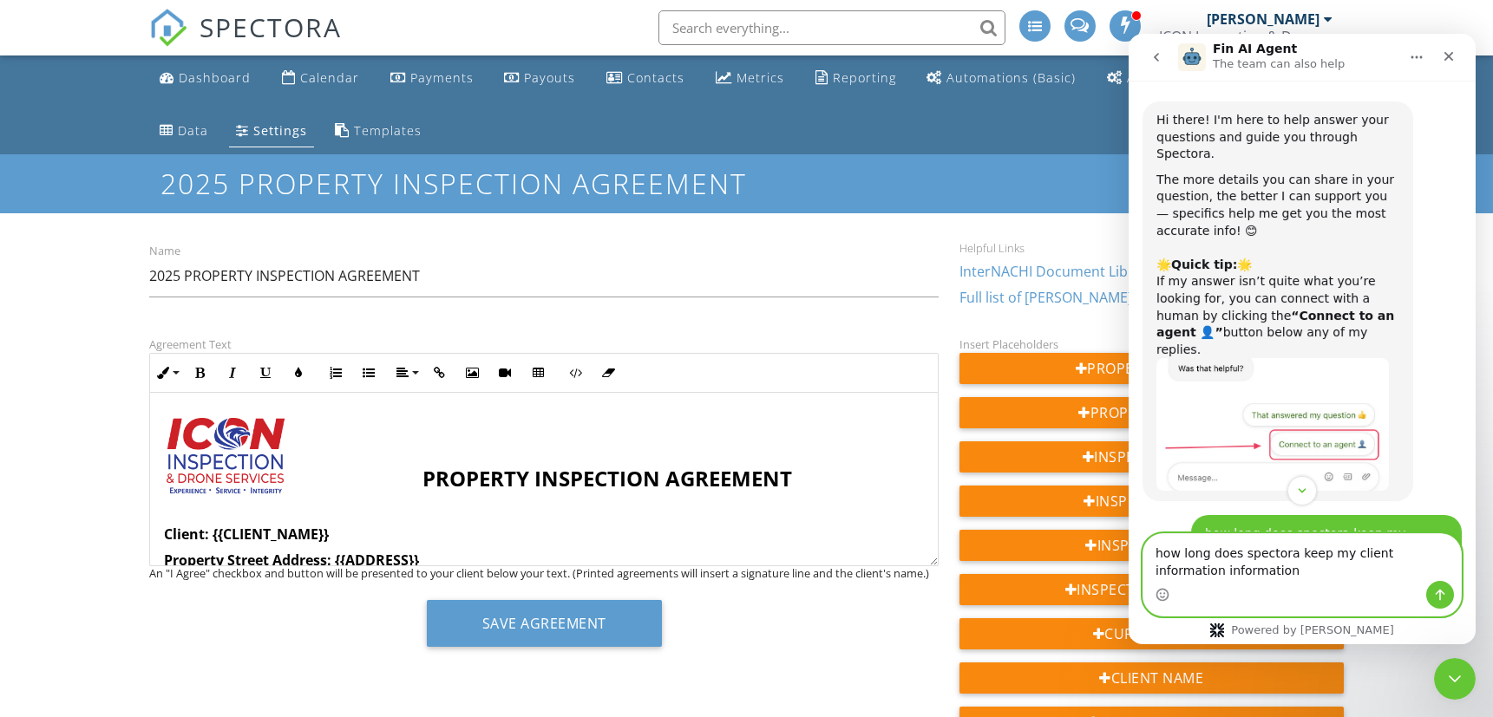
click at [1241, 558] on textarea "how long does spectora keep my client information information" at bounding box center [1300, 557] width 317 height 47
drag, startPoint x: 1367, startPoint y: 537, endPoint x: 1377, endPoint y: 539, distance: 9.7
click at [1367, 537] on textarea "how long does spectora keep my client information information after inspection …" at bounding box center [1300, 549] width 317 height 64
type textarea "how long does spectora keep my client contact information information after ins…"
click at [1432, 599] on icon "Send a message…" at bounding box center [1439, 595] width 14 height 14
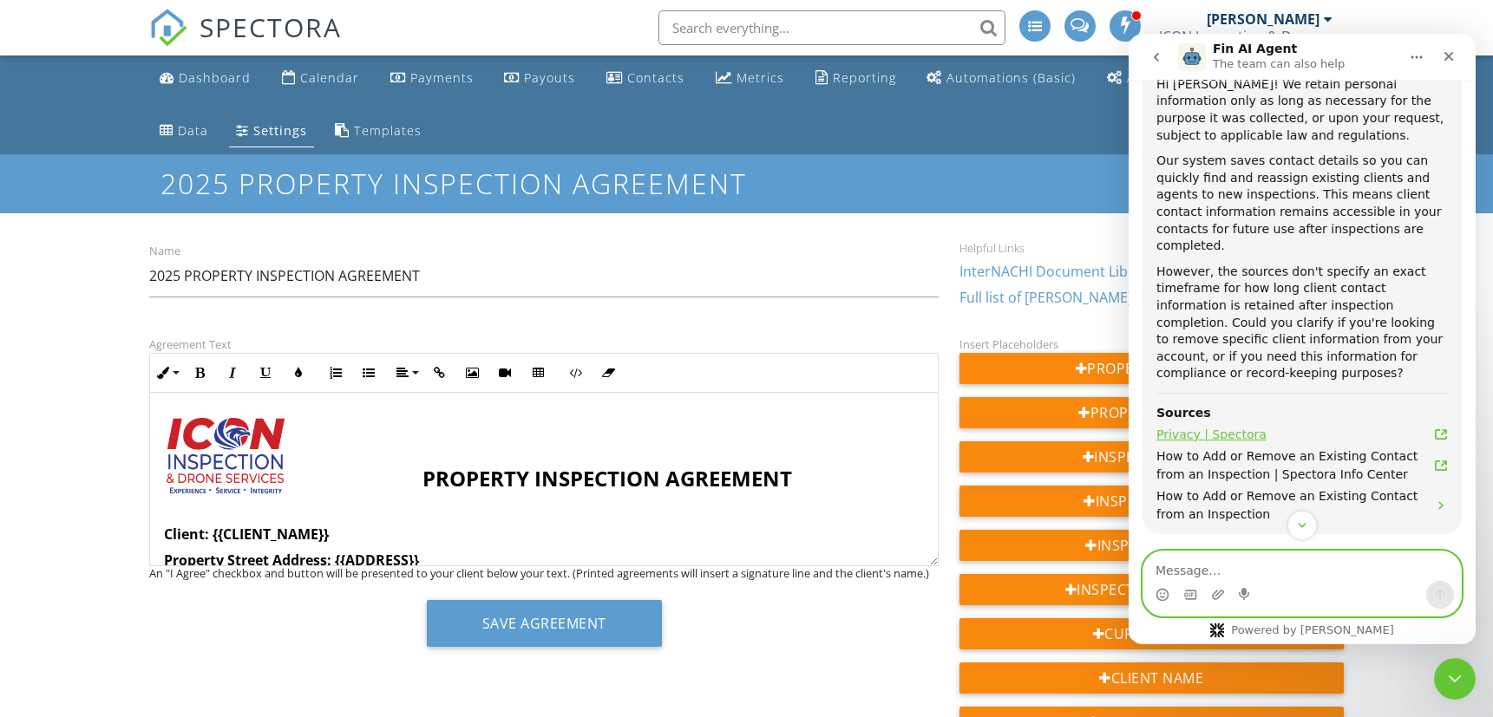
scroll to position [1088, 0]
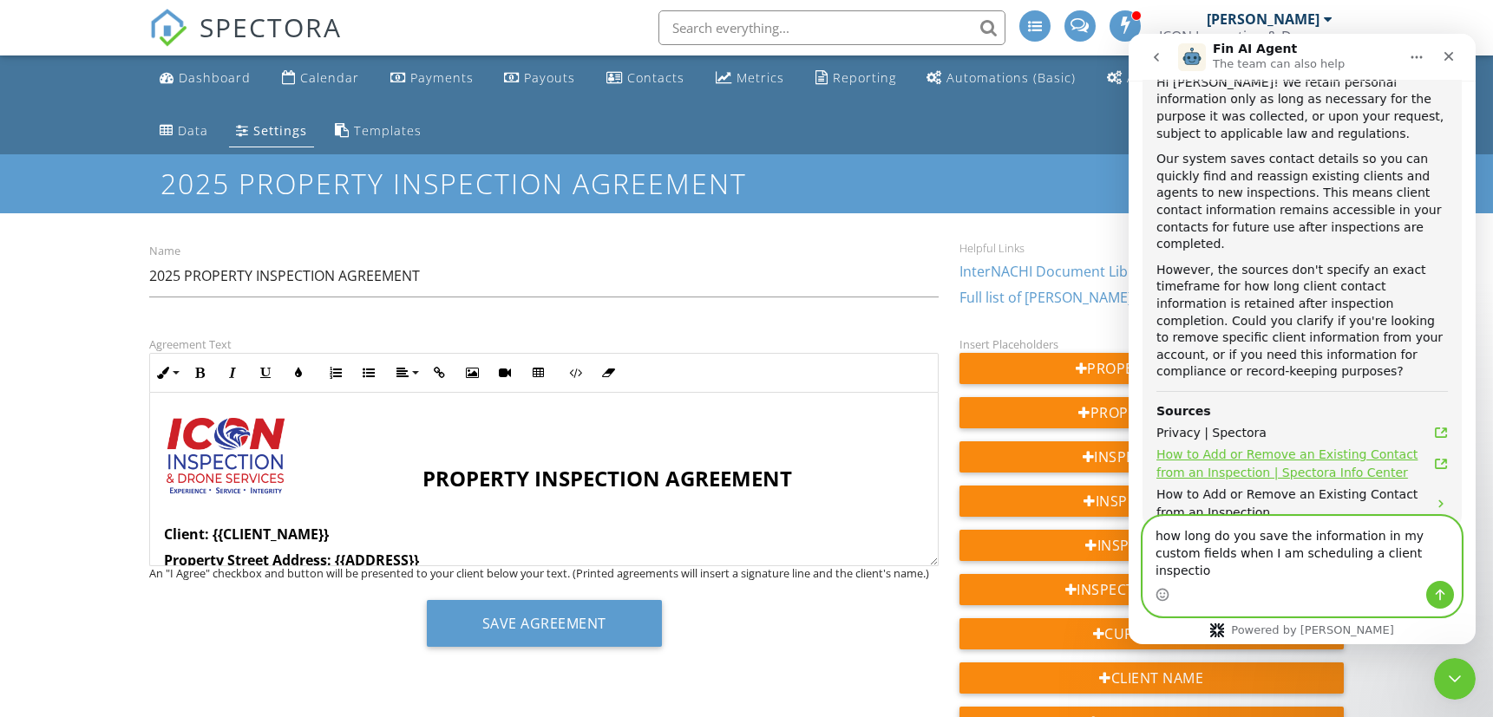
type textarea "how long do you save the information in my custom fields when I am scheduling a…"
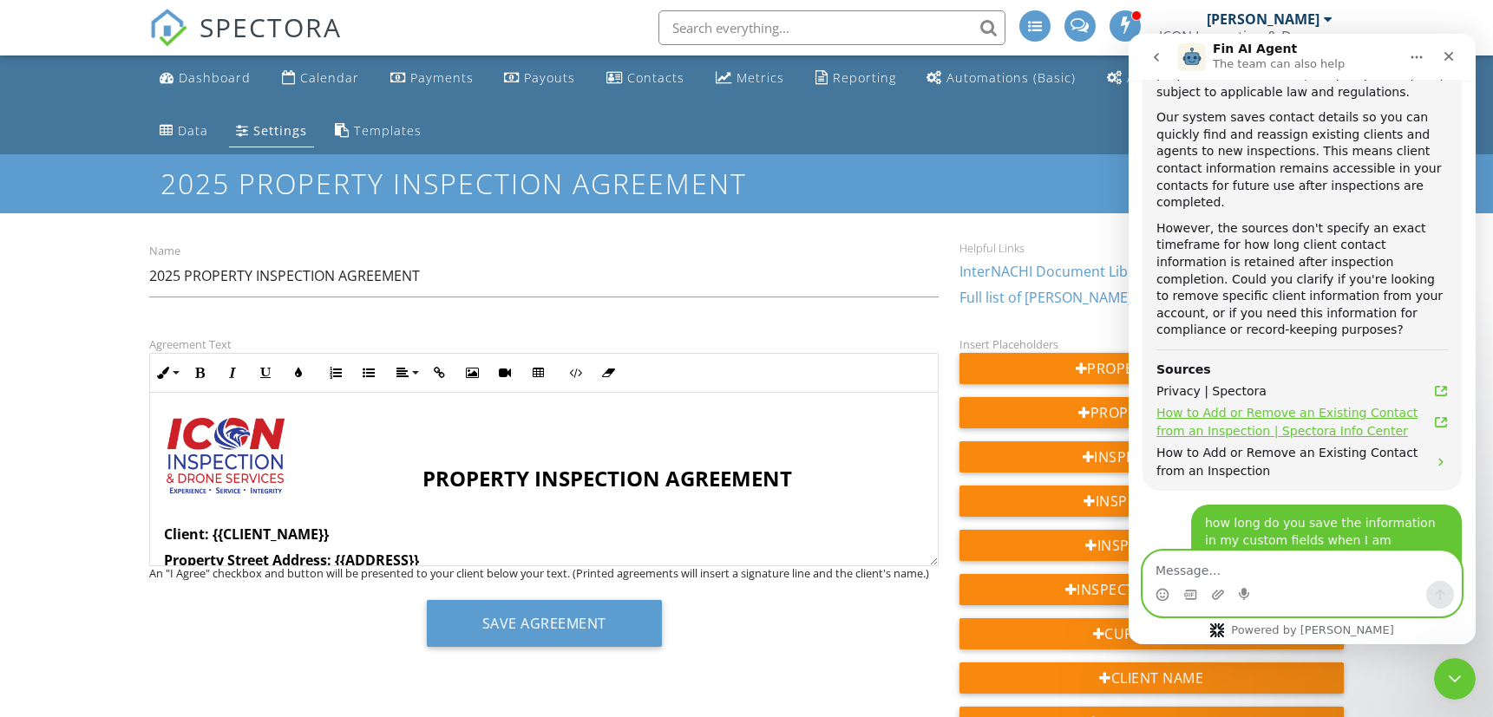
scroll to position [1126, 0]
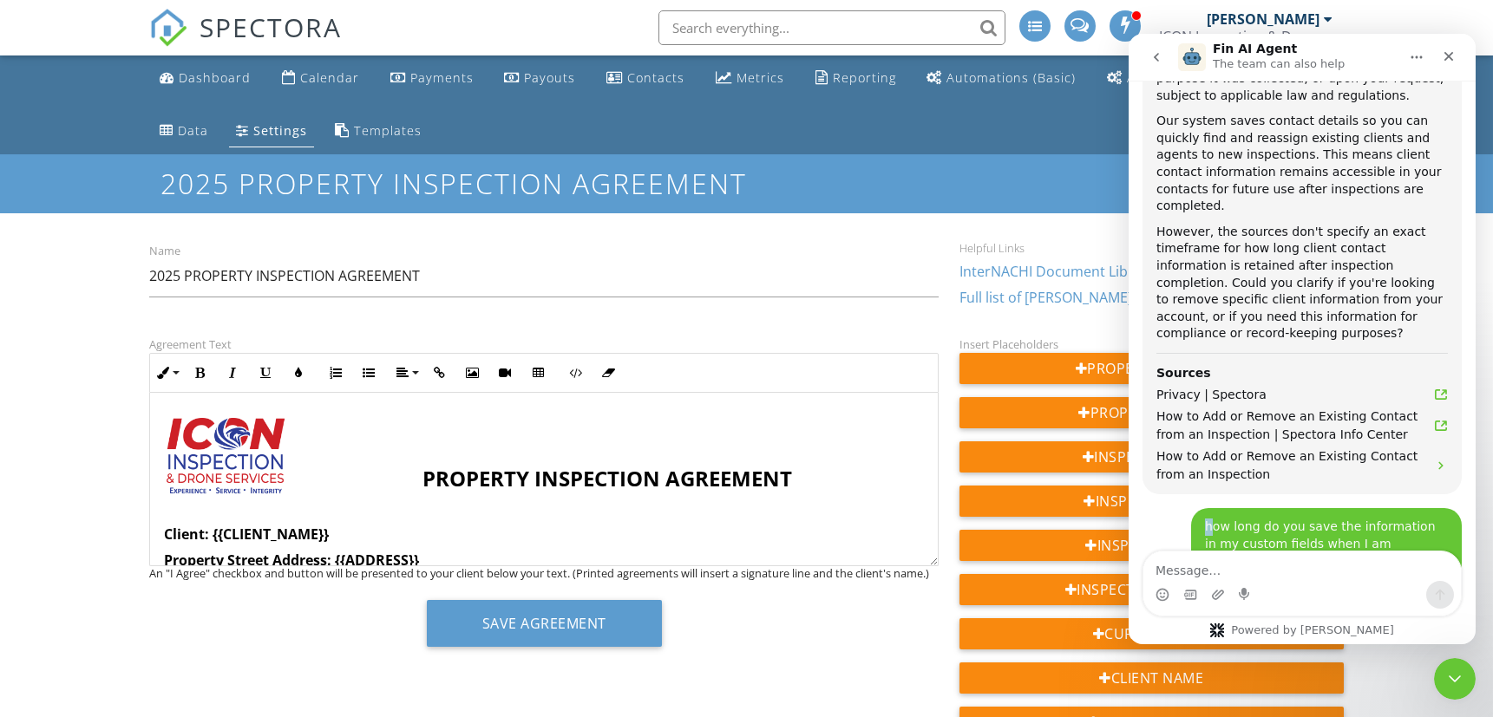
click at [1191, 508] on div "how long do you save the information in my custom fields when I am scheduling a…" at bounding box center [1325, 544] width 271 height 72
click at [1258, 519] on div "how long do you save the information in my custom fields when I am scheduling a…" at bounding box center [1325, 544] width 243 height 51
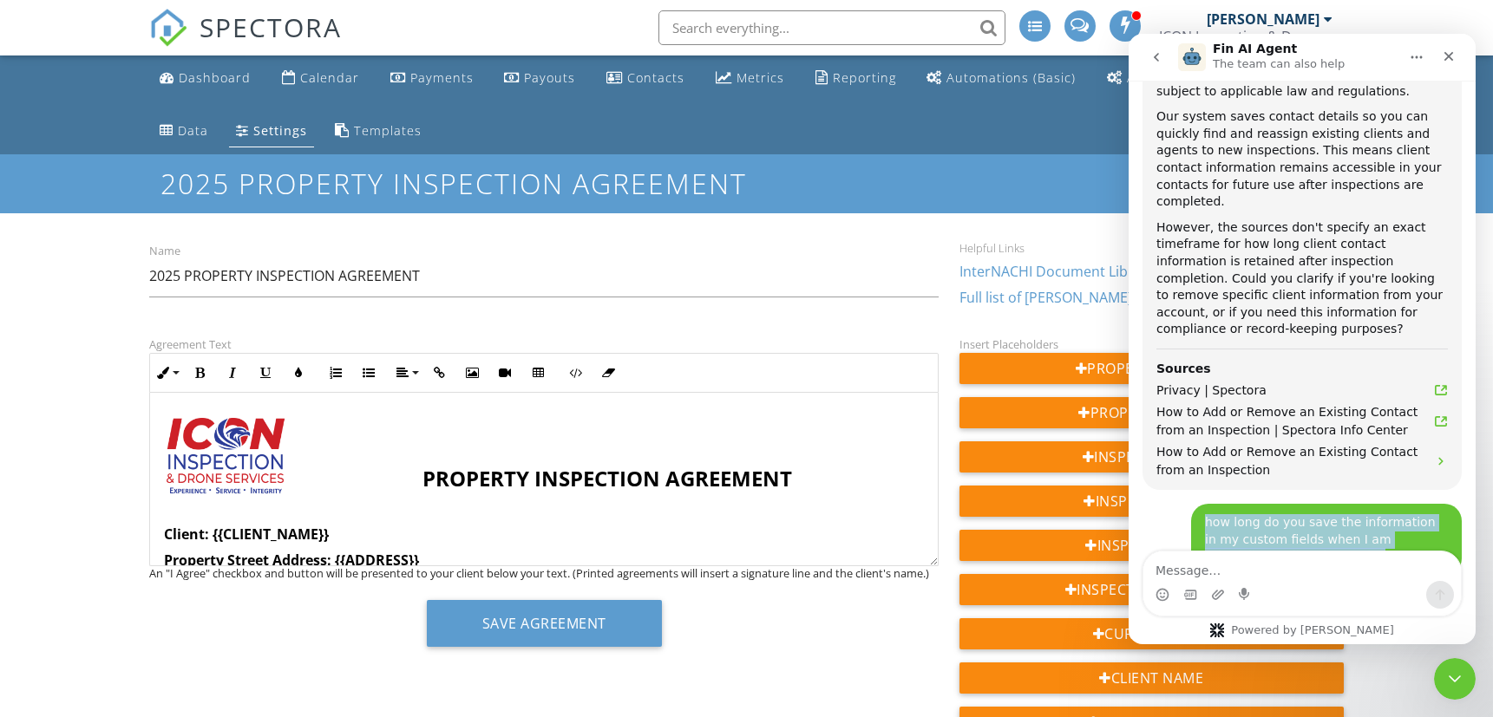
scroll to position [3, 0]
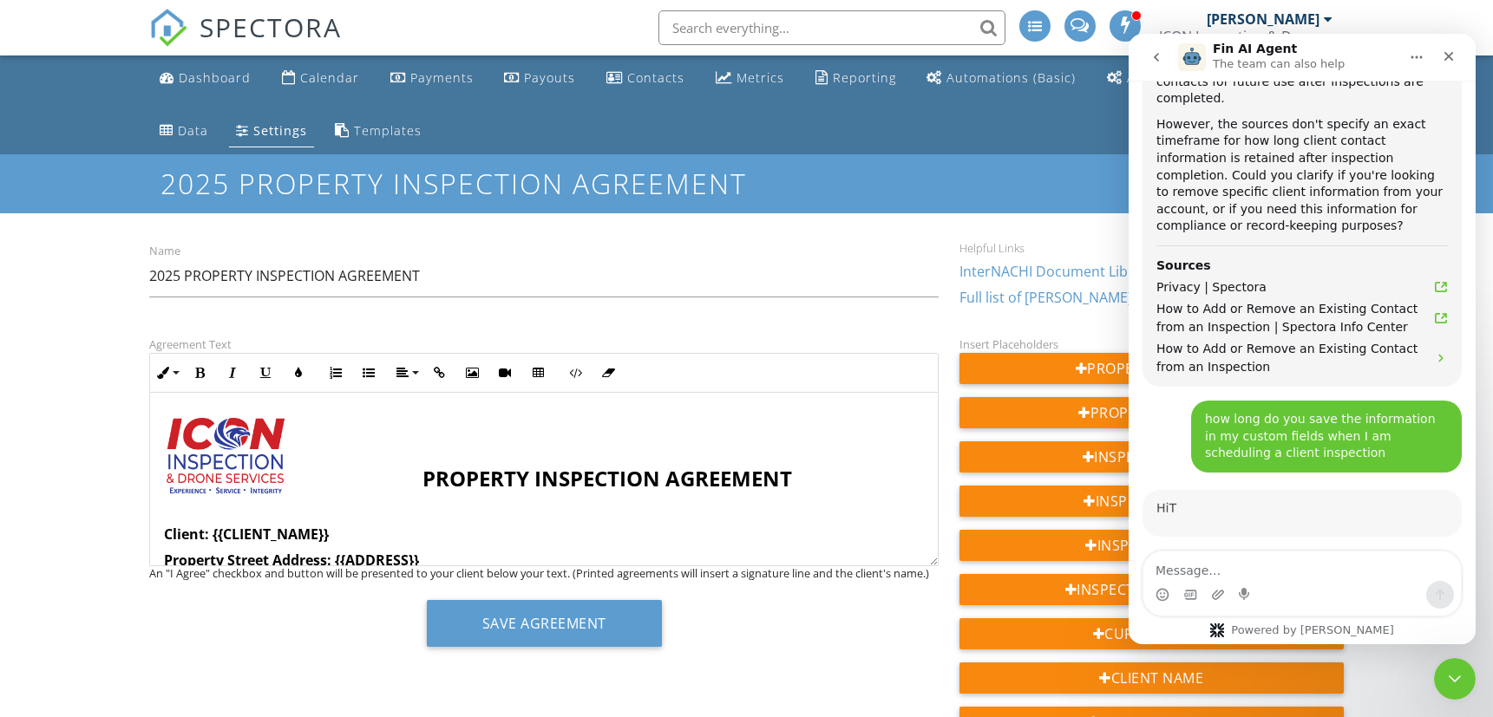
drag, startPoint x: 1250, startPoint y: 458, endPoint x: 1193, endPoint y: 419, distance: 69.3
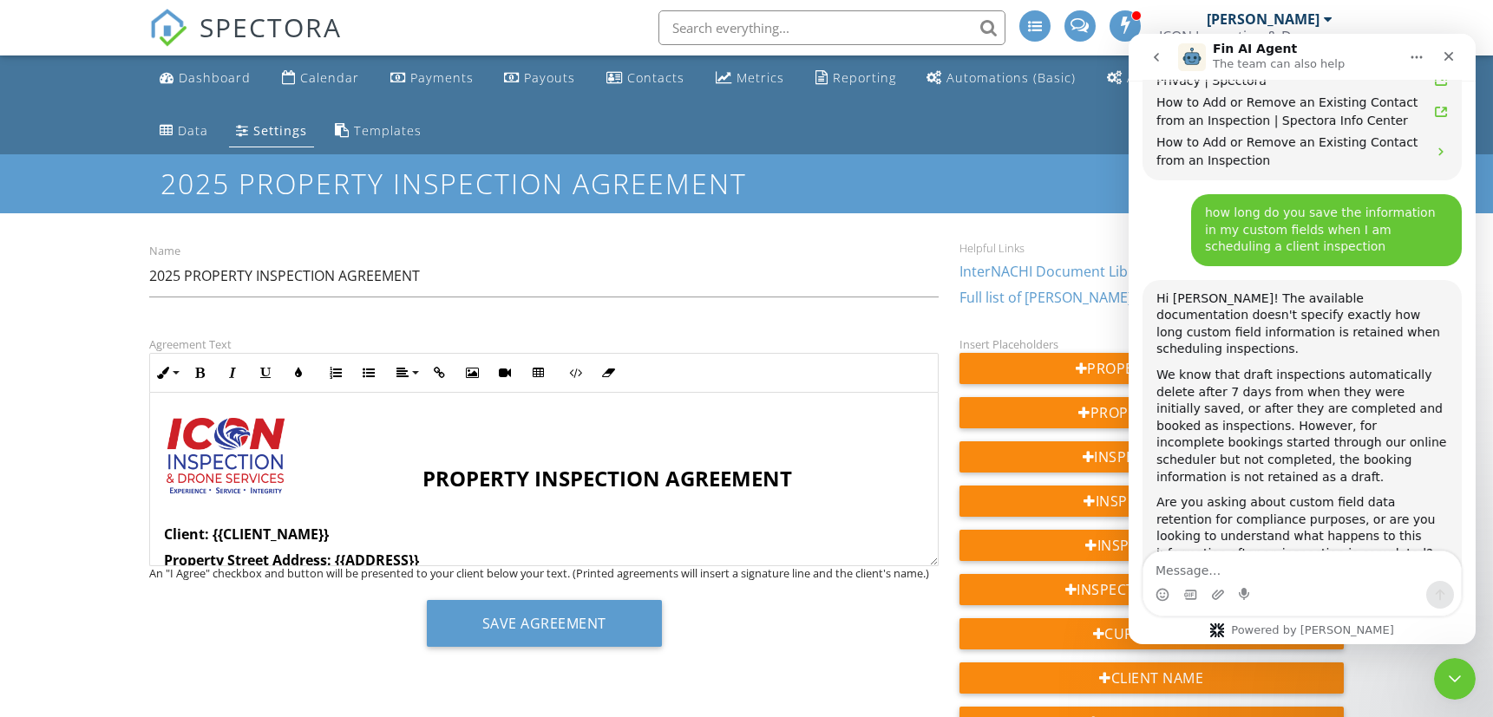
scroll to position [1528, 0]
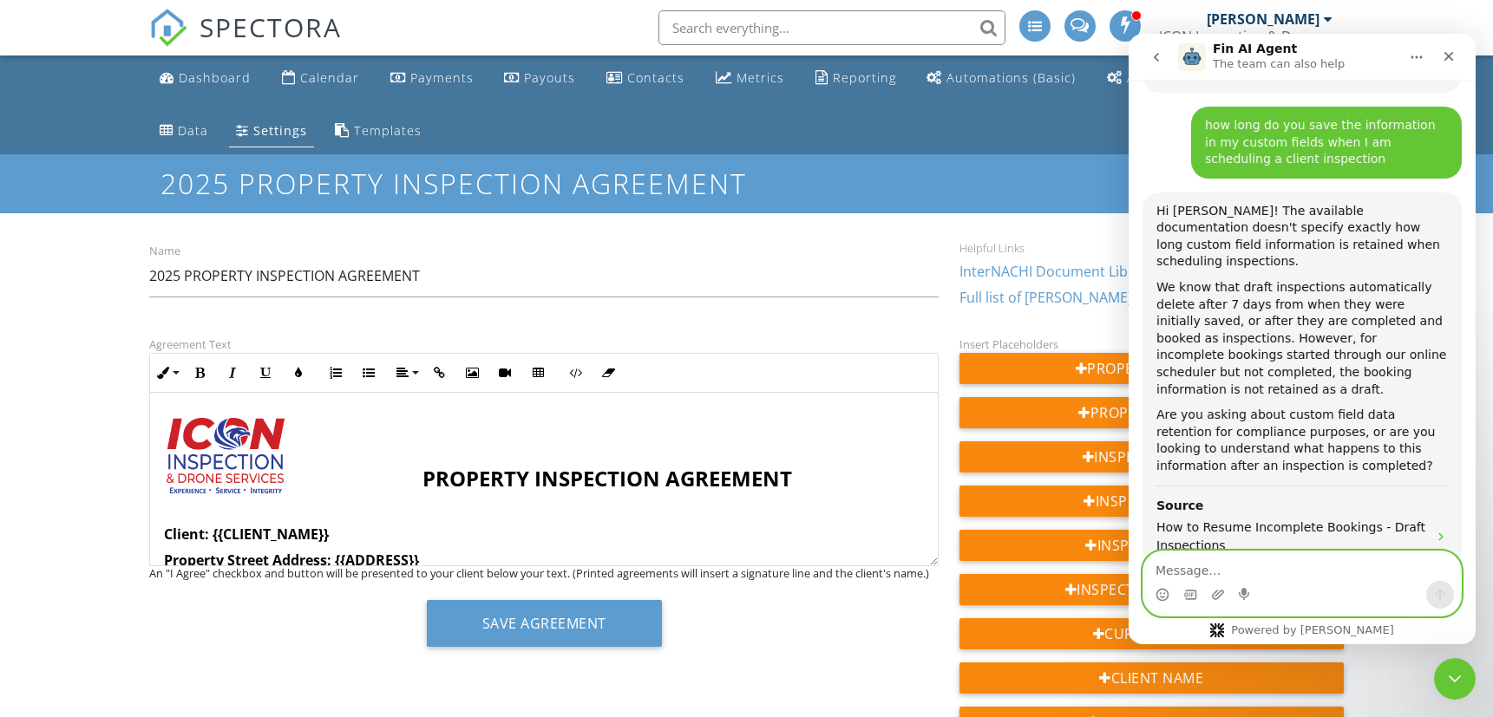
click at [1207, 571] on textarea "Message…" at bounding box center [1300, 566] width 317 height 29
paste textarea "how long does spectora keep my scheduling information Trent • Just now For draf…"
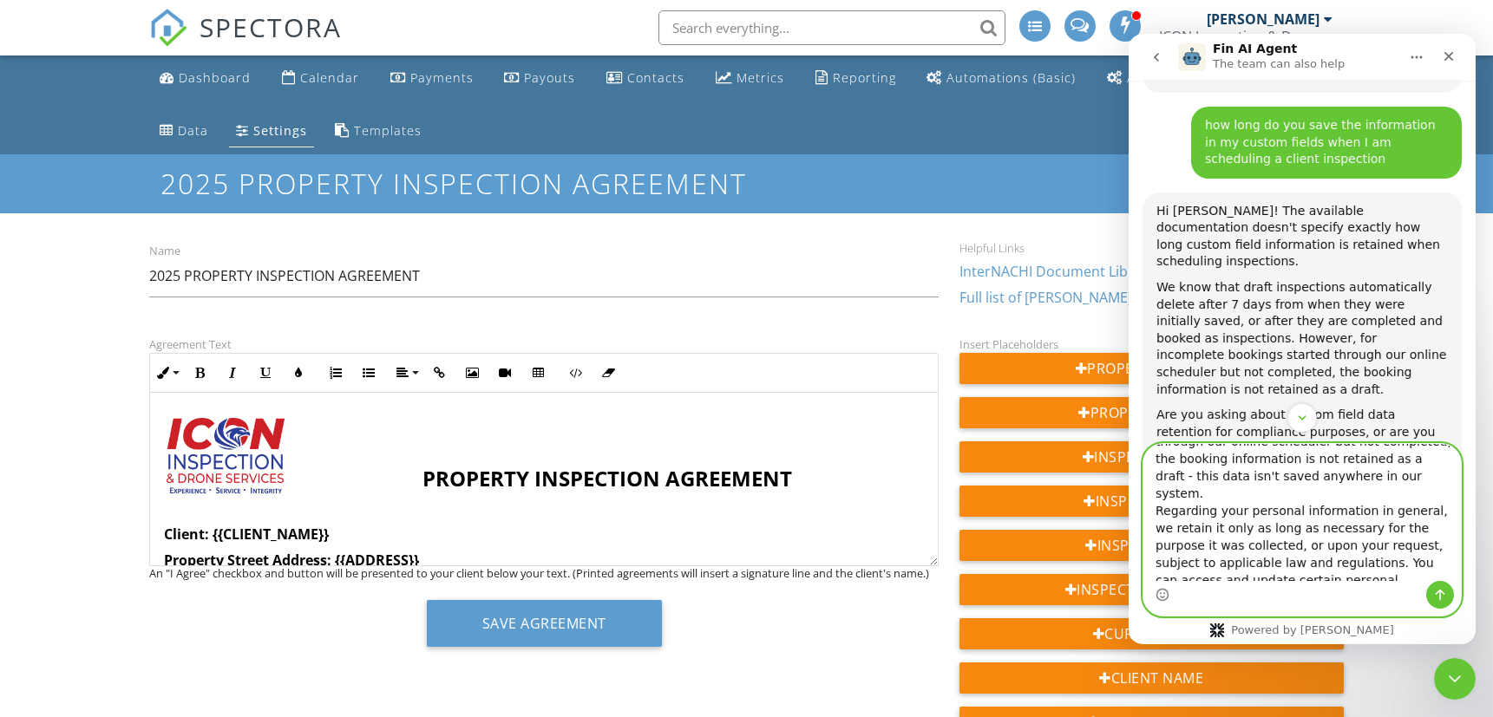
scroll to position [361, 0]
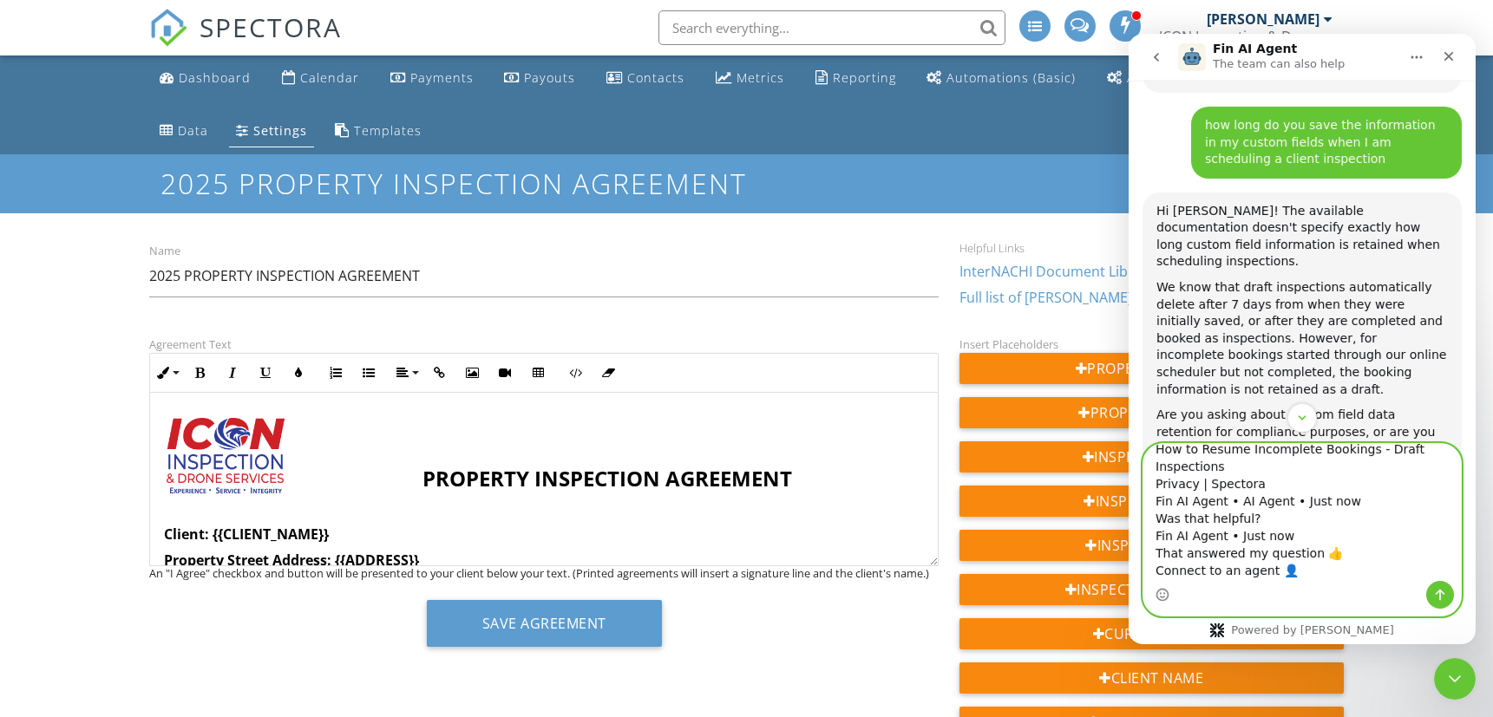
drag, startPoint x: 1155, startPoint y: 500, endPoint x: 1302, endPoint y: 626, distance: 193.7
click at [1302, 626] on div "how long does spectora keep my scheduling information Trent • Just now For draf…" at bounding box center [1301, 543] width 347 height 201
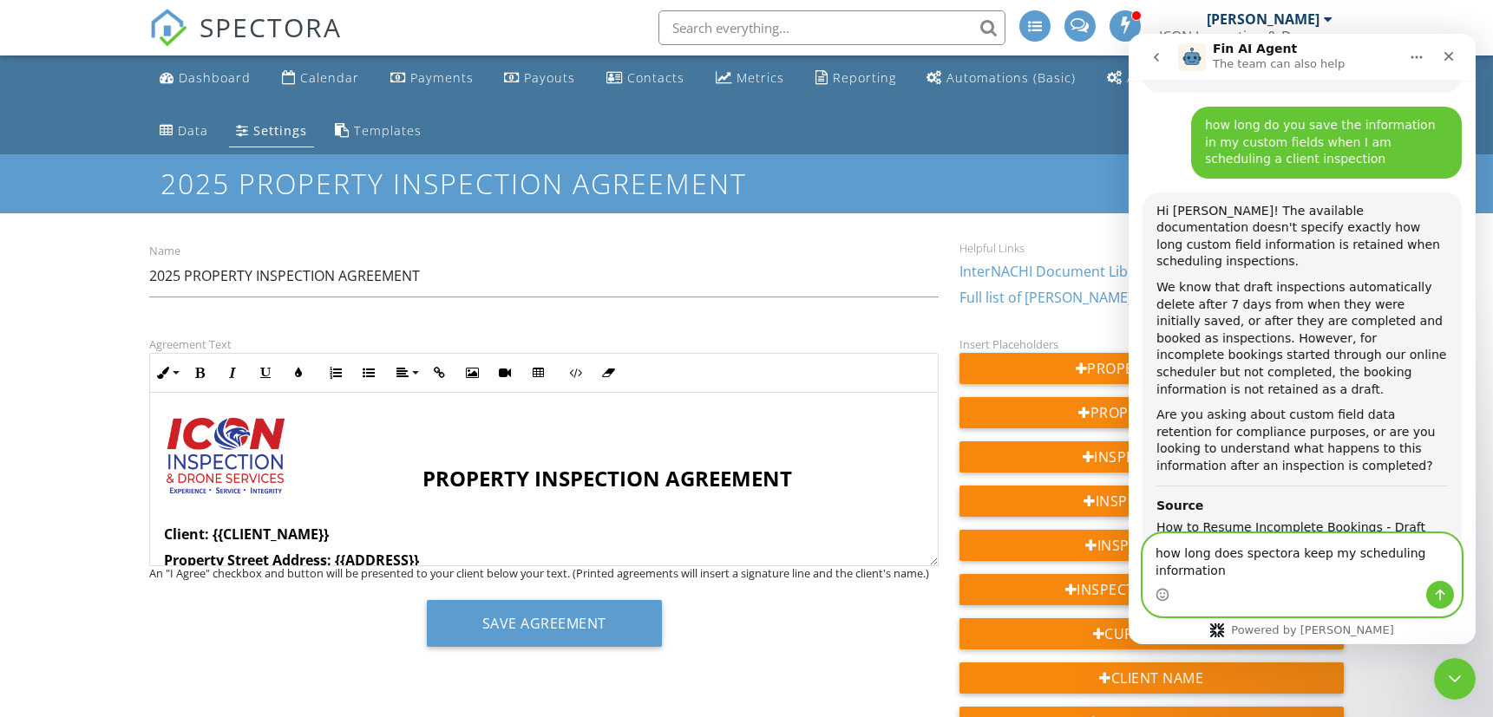
scroll to position [1239, 0]
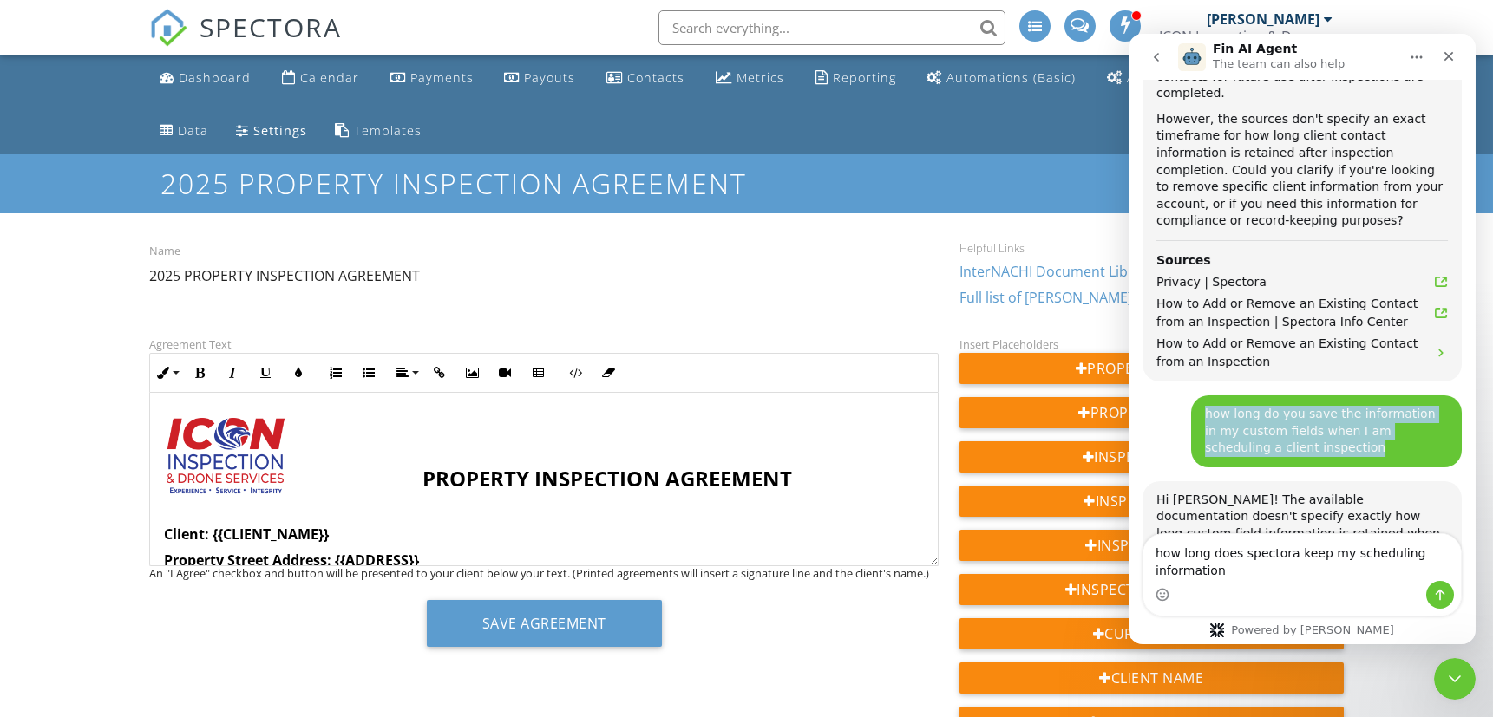
drag, startPoint x: 1195, startPoint y: 314, endPoint x: 1257, endPoint y: 342, distance: 67.6
click at [1257, 406] on div "how long do you save the information in my custom fields when I am scheduling a…" at bounding box center [1325, 431] width 243 height 51
copy div "how long do you save the information in my custom fields when I am scheduling a…"
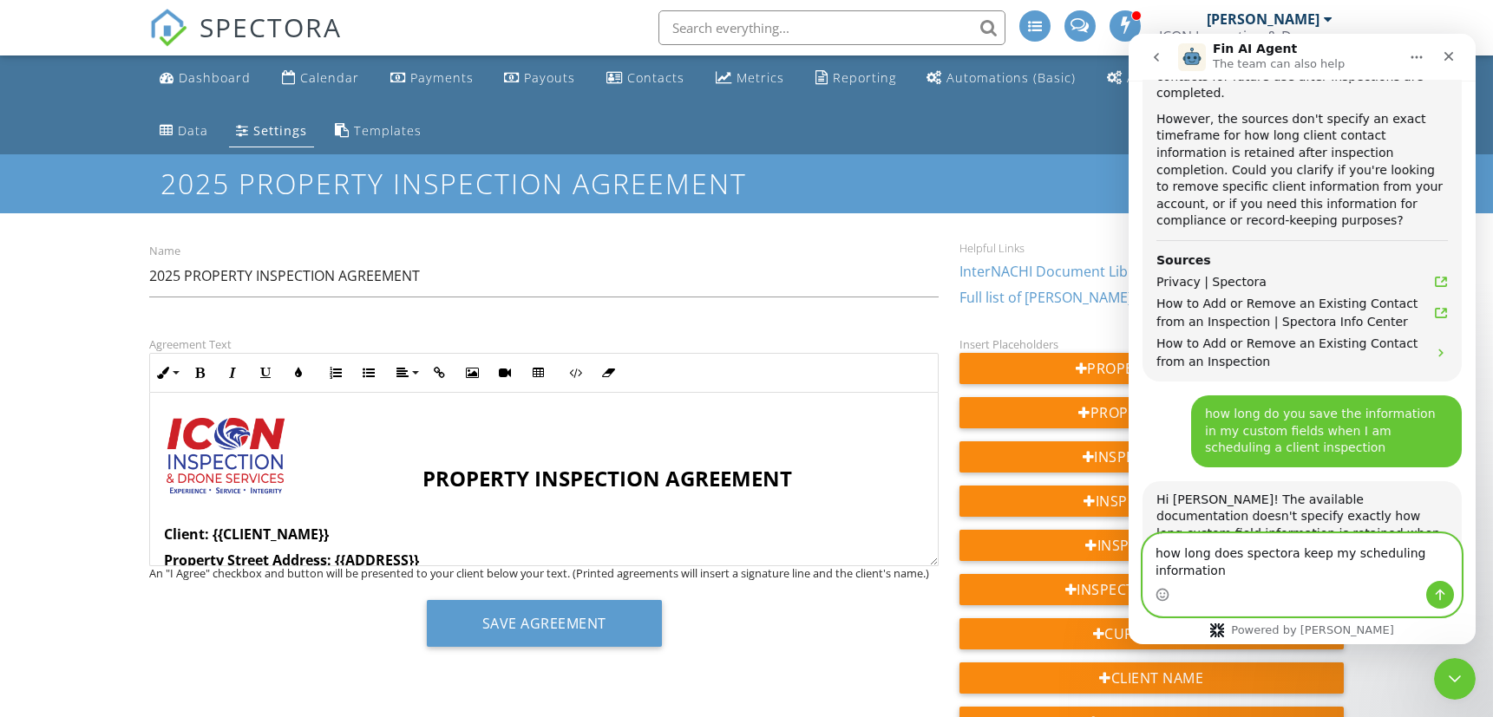
click at [1195, 552] on textarea "how long does spectora keep my scheduling information" at bounding box center [1300, 557] width 317 height 47
click at [1194, 553] on textarea "how long does spectora keep my scheduling information" at bounding box center [1300, 557] width 317 height 47
paste textarea "you save the information in my custom fields when I am scheduling a client insp…"
drag, startPoint x: 1216, startPoint y: 570, endPoint x: 1240, endPoint y: 570, distance: 23.4
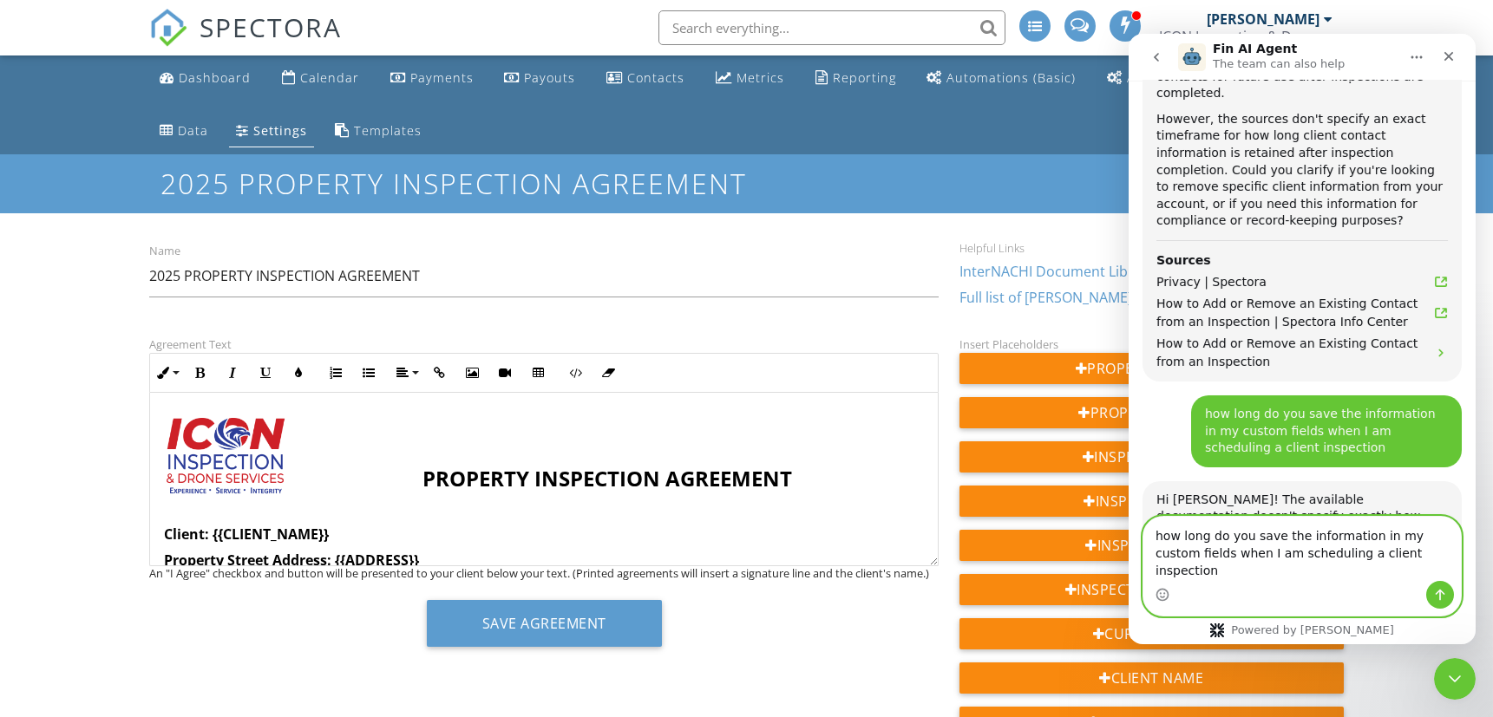
click at [1240, 570] on textarea "how long do you save the information in my custom fields when I am scheduling a…" at bounding box center [1300, 549] width 317 height 64
click at [1308, 574] on textarea "how long do you save the information in my custom fields when after I schedulin…" at bounding box center [1300, 549] width 317 height 64
type textarea "how long do you save the information in my custom fields when after I schedule …"
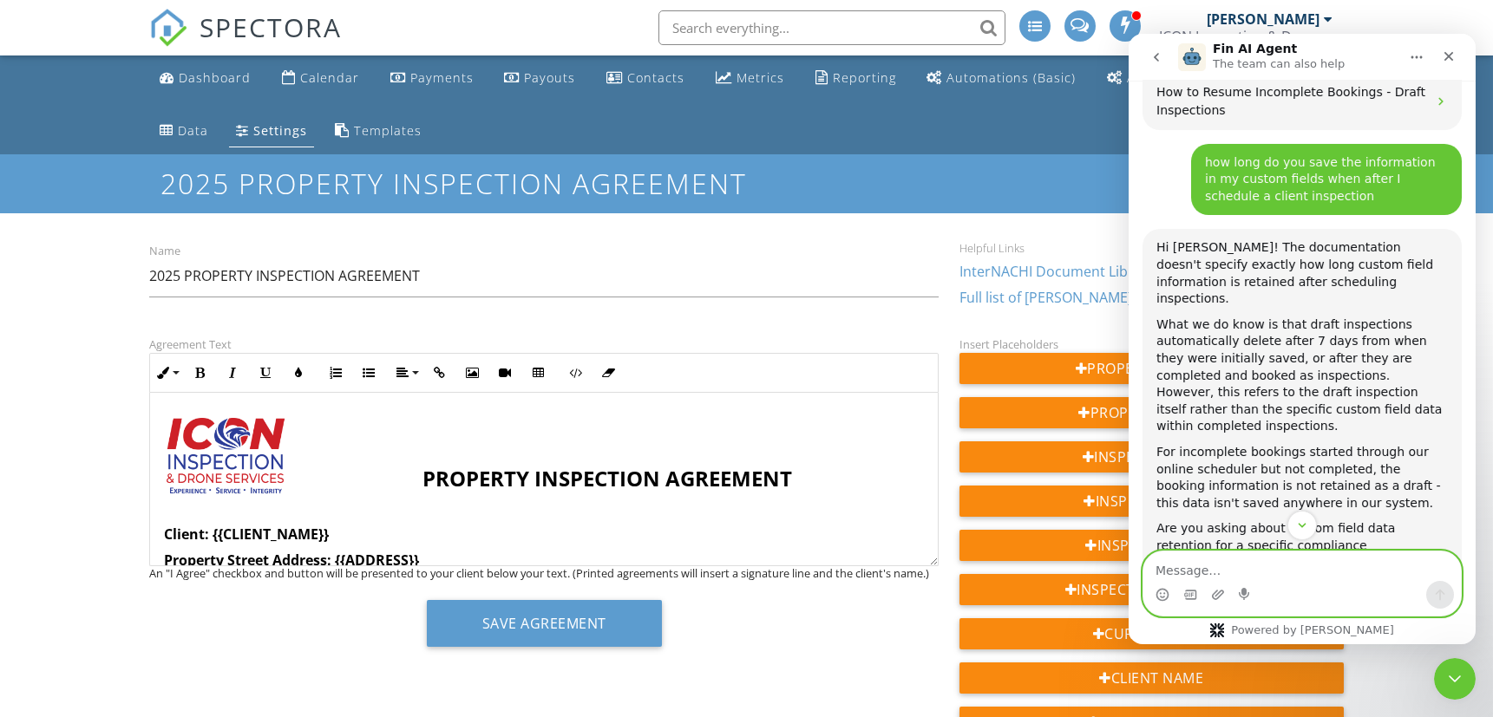
scroll to position [1966, 0]
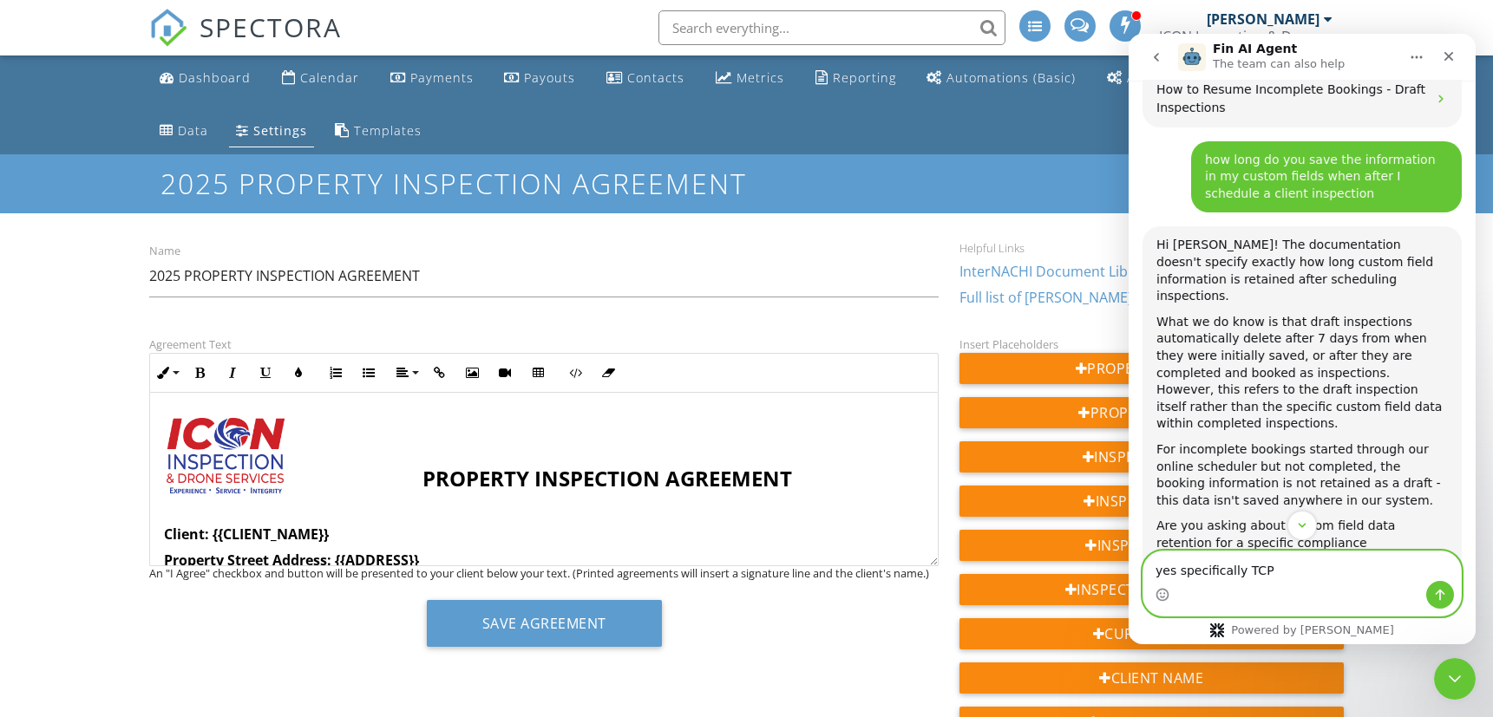
type textarea "yes specifically TCPA"
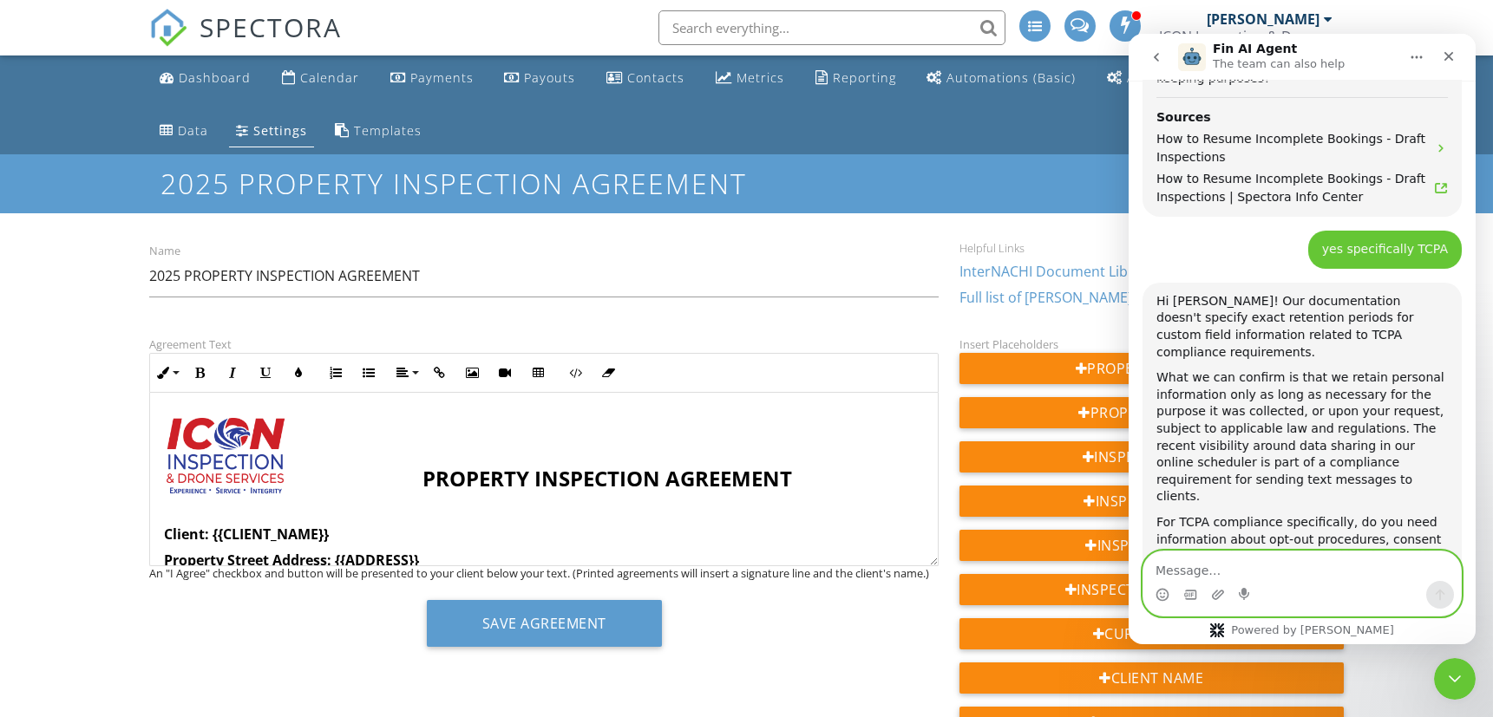
scroll to position [2486, 0]
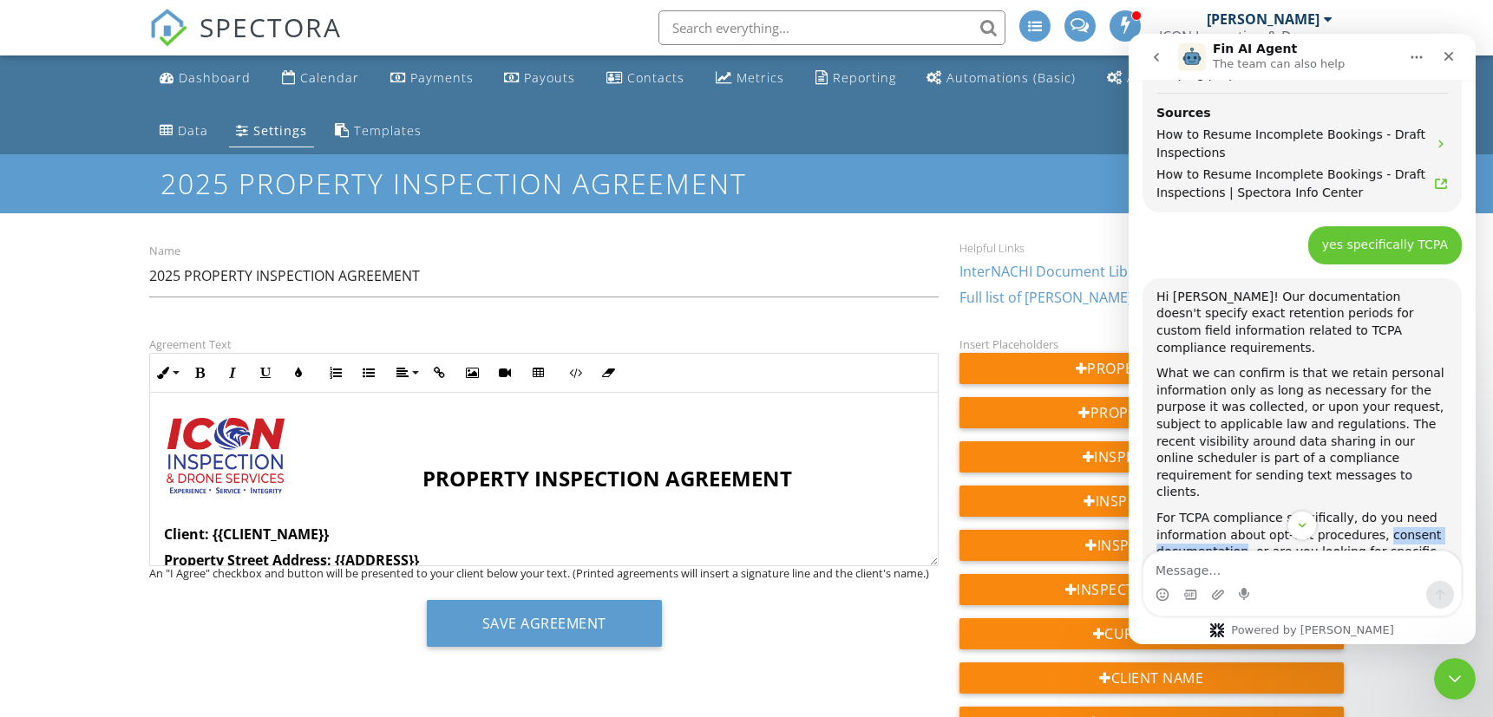
drag, startPoint x: 1366, startPoint y: 314, endPoint x: 1237, endPoint y: 330, distance: 130.3
click at [1237, 510] on div "For TCPA compliance specifically, do you need information about opt-out procedu…" at bounding box center [1300, 552] width 291 height 85
copy div "consent documentation"
click at [1207, 571] on textarea "Message…" at bounding box center [1300, 566] width 317 height 29
paste textarea "consent documentation"
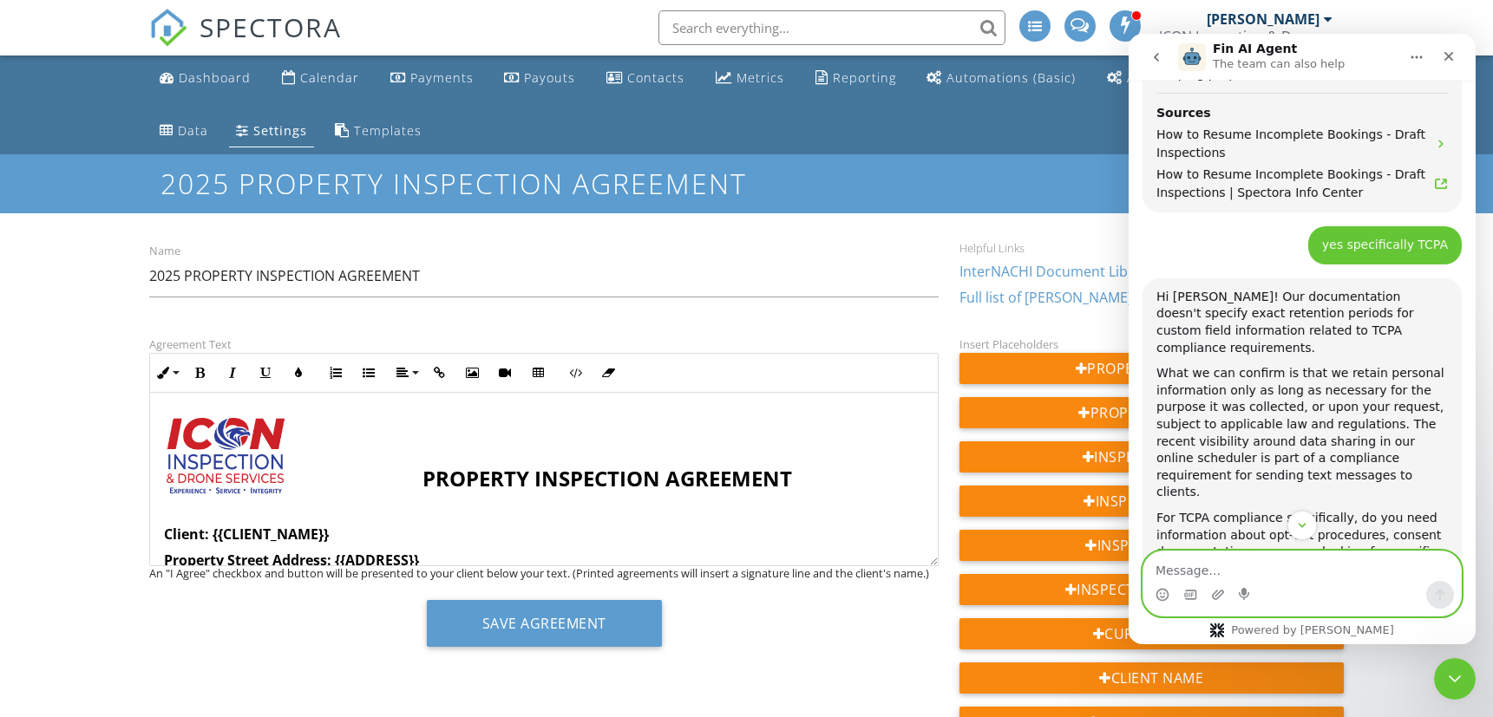
type textarea "consent documentation"
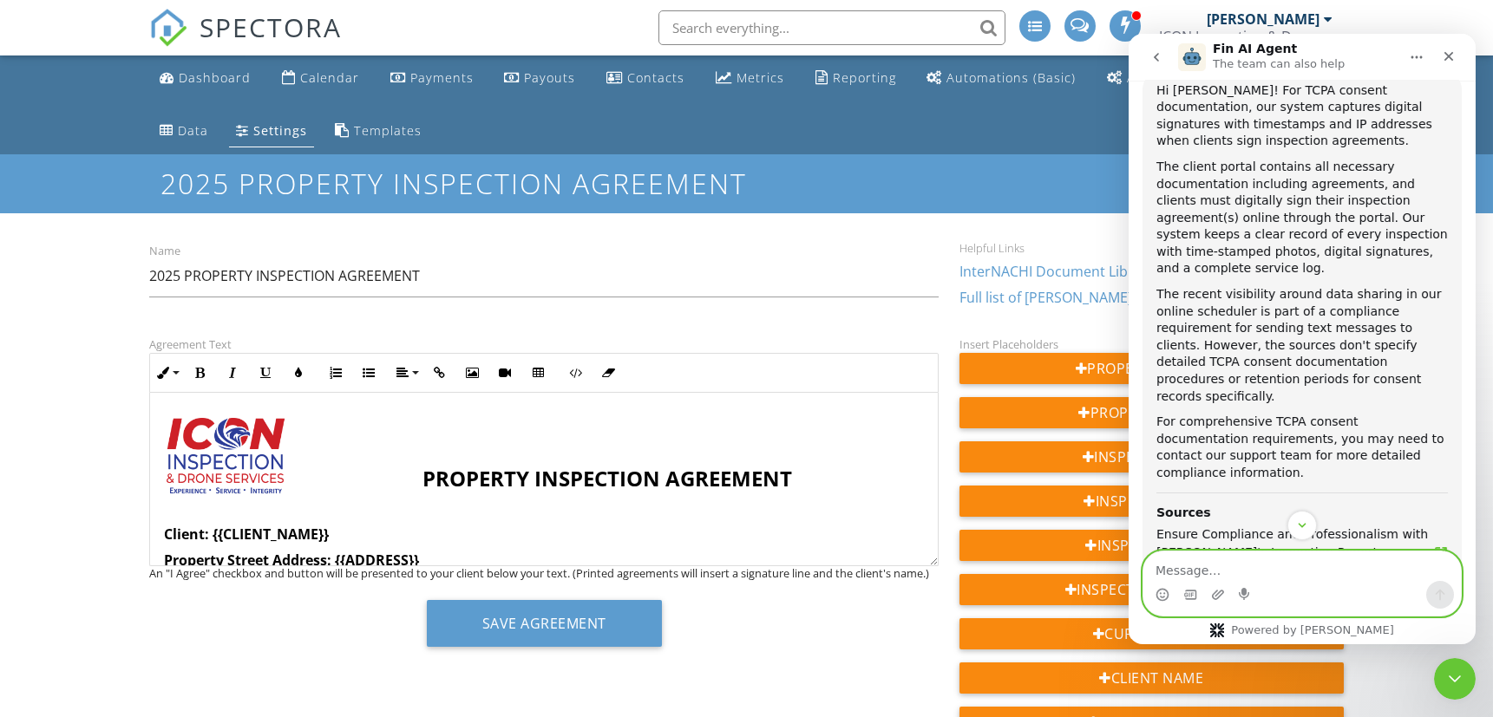
scroll to position [3213, 0]
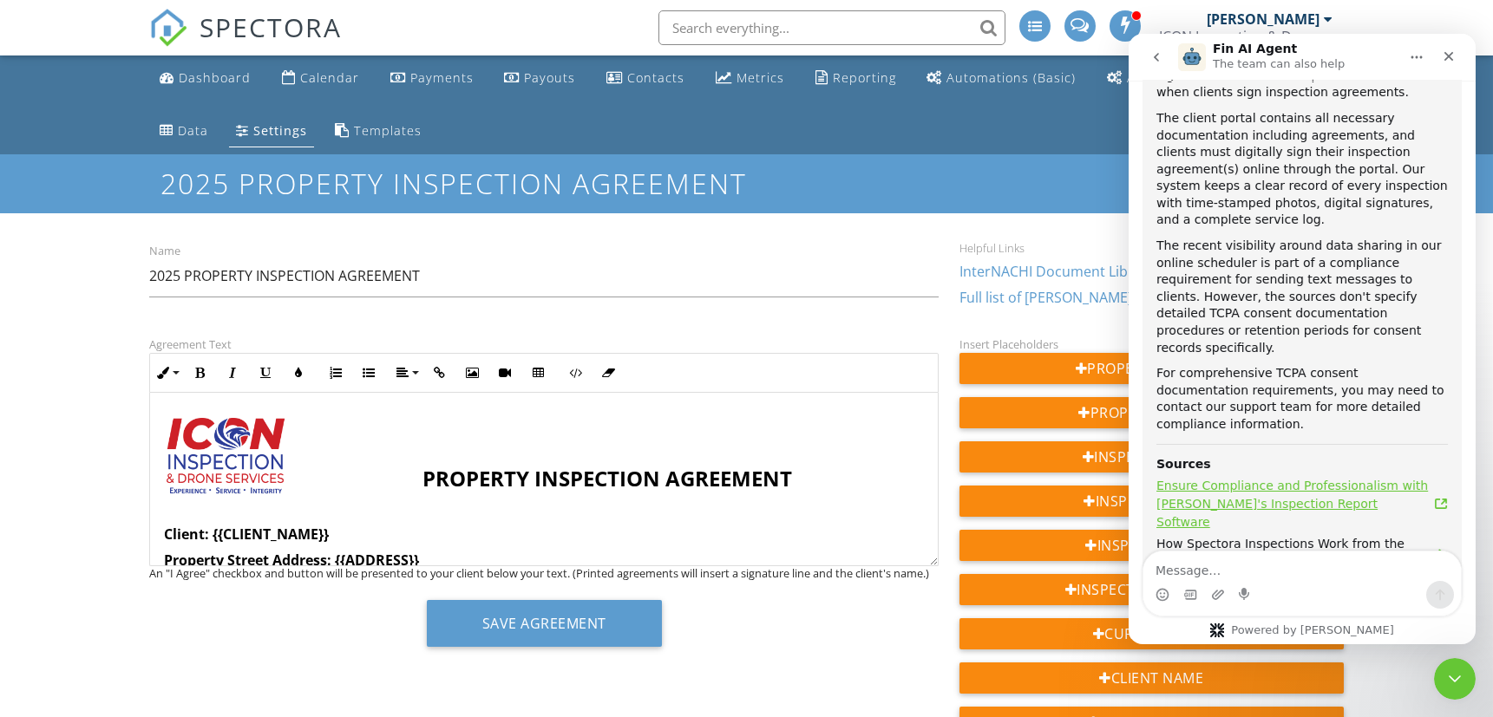
click at [1318, 477] on span "Ensure Compliance and Professionalism with [PERSON_NAME]'s Inspection Report So…" at bounding box center [1294, 504] width 278 height 55
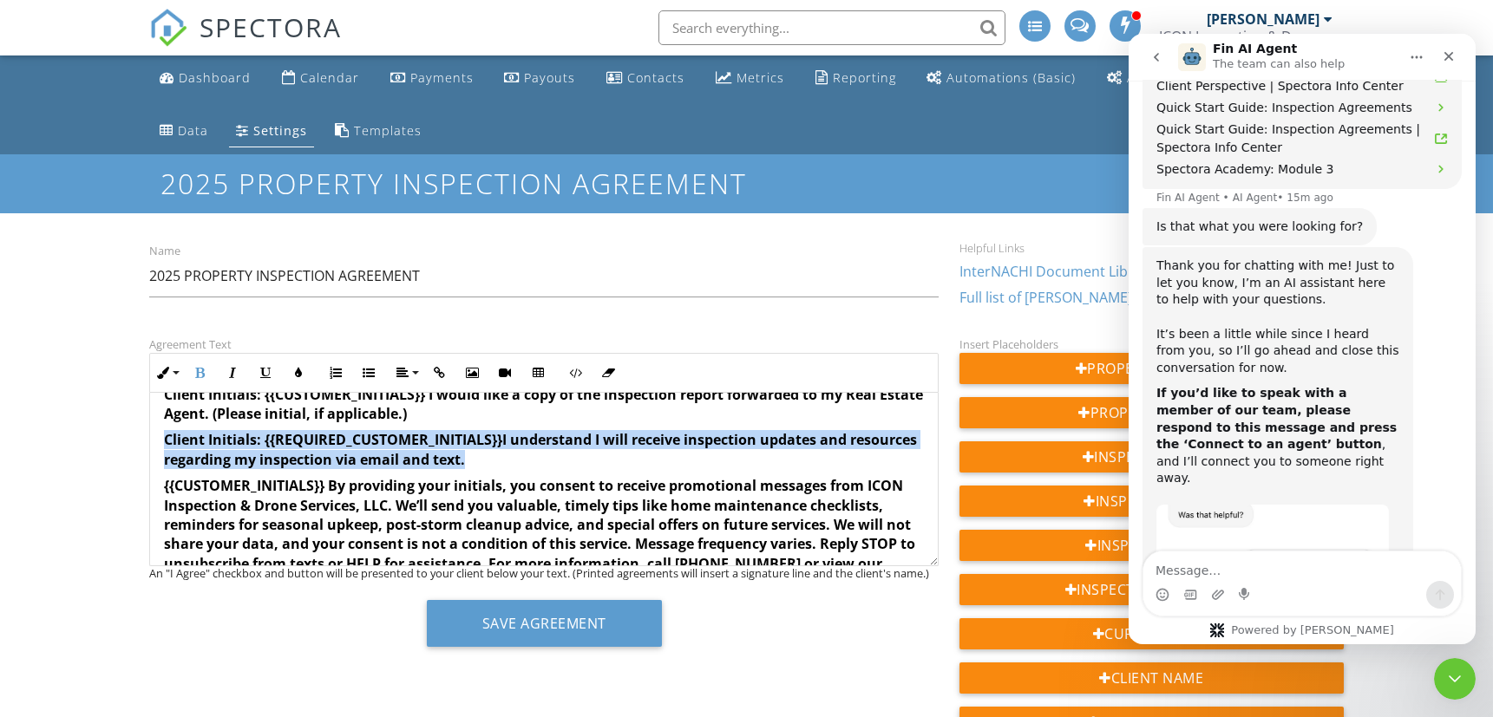
scroll to position [3728, 0]
drag, startPoint x: 533, startPoint y: 440, endPoint x: 158, endPoint y: 421, distance: 376.1
copy p "Client Initials: {{REQUIRED_CUSTOMER_INITIALS}} I understand I will receive ins…"
click at [436, 433] on strong "I understand I will receive inspection updates and resources regarding my inspe…" at bounding box center [540, 449] width 753 height 38
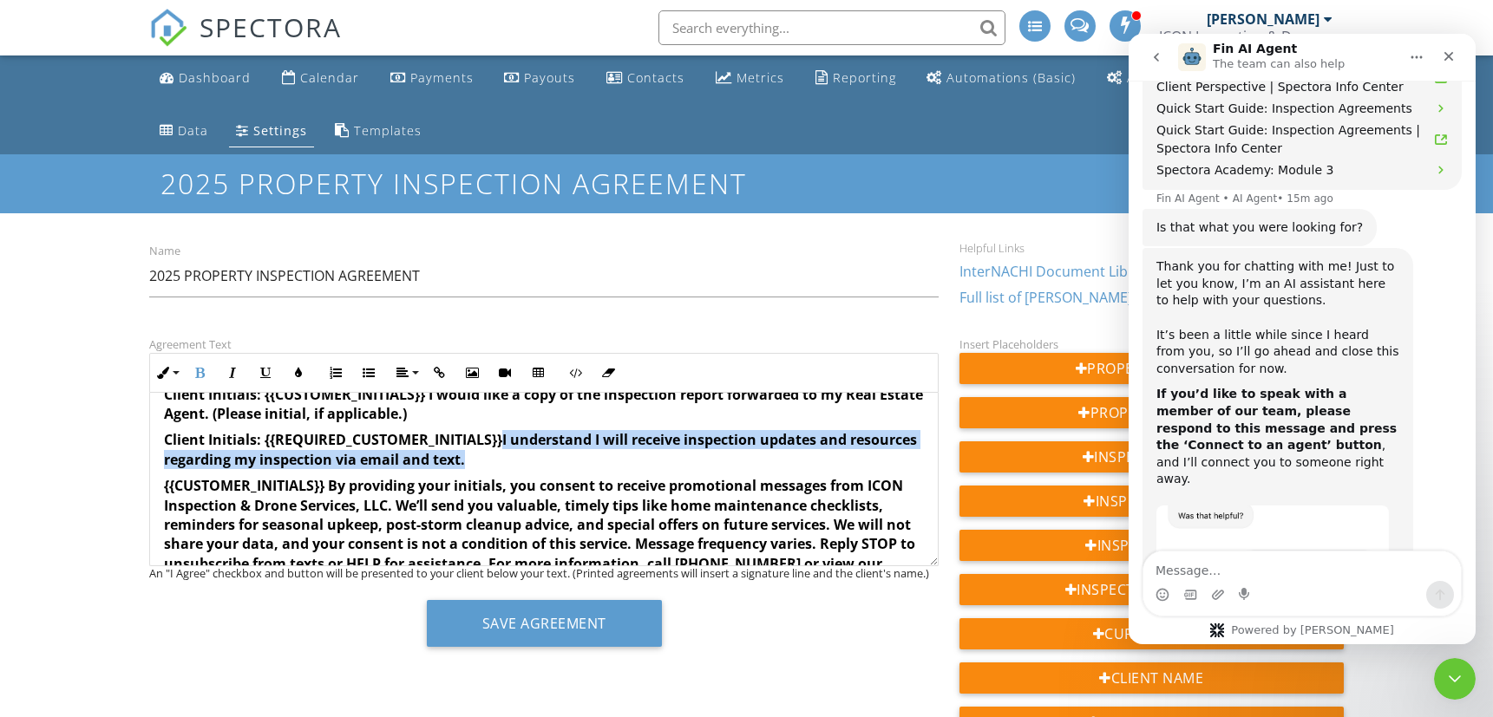
drag, startPoint x: 504, startPoint y: 421, endPoint x: 544, endPoint y: 432, distance: 41.5
click at [544, 432] on p "​ Client Initials: {{REQUIRED_CUSTOMER_INITIALS}} I understand I will receive i…" at bounding box center [544, 449] width 760 height 39
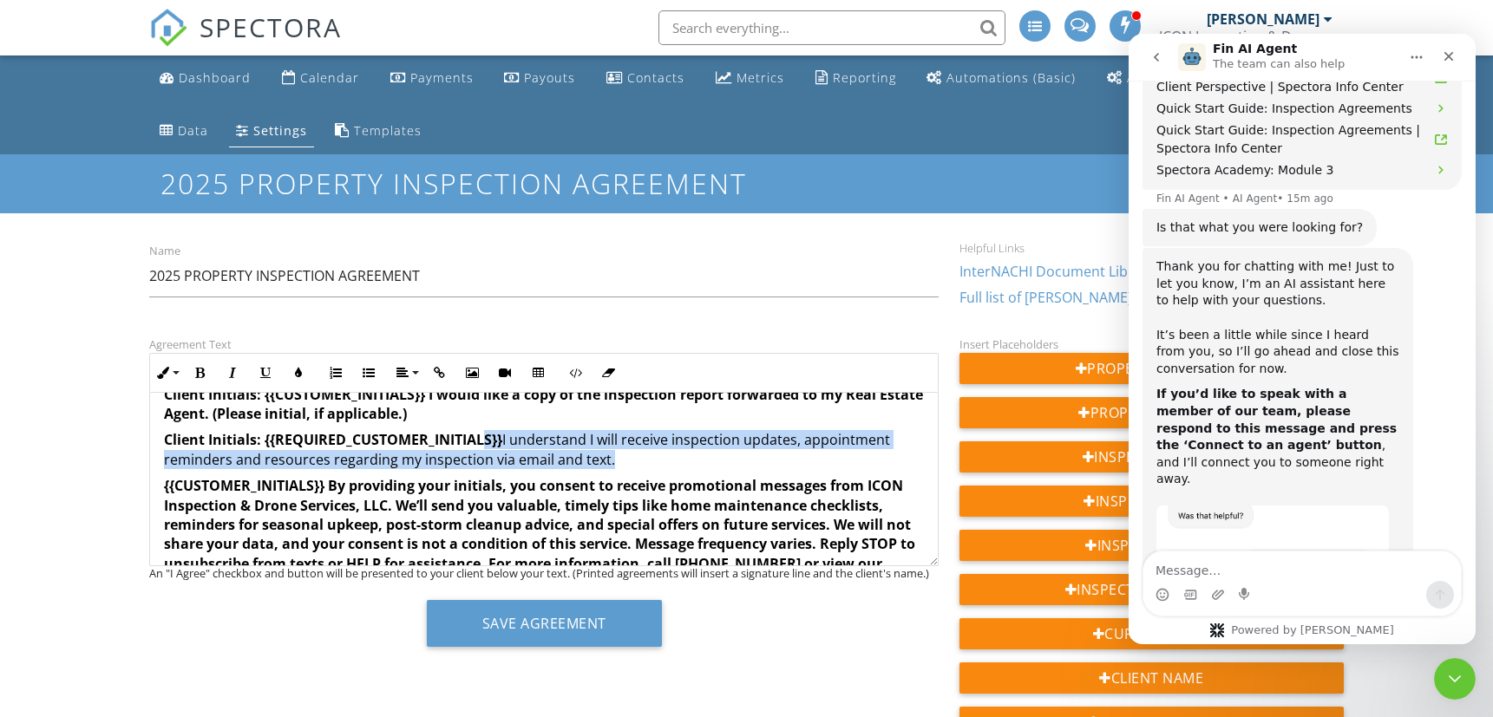
drag, startPoint x: 558, startPoint y: 431, endPoint x: 484, endPoint y: 421, distance: 74.5
click at [484, 430] on p "Client Initials: {{REQUIRED_CUSTOMER_INITIALS}} I understand I will receive ins…" at bounding box center [544, 449] width 760 height 39
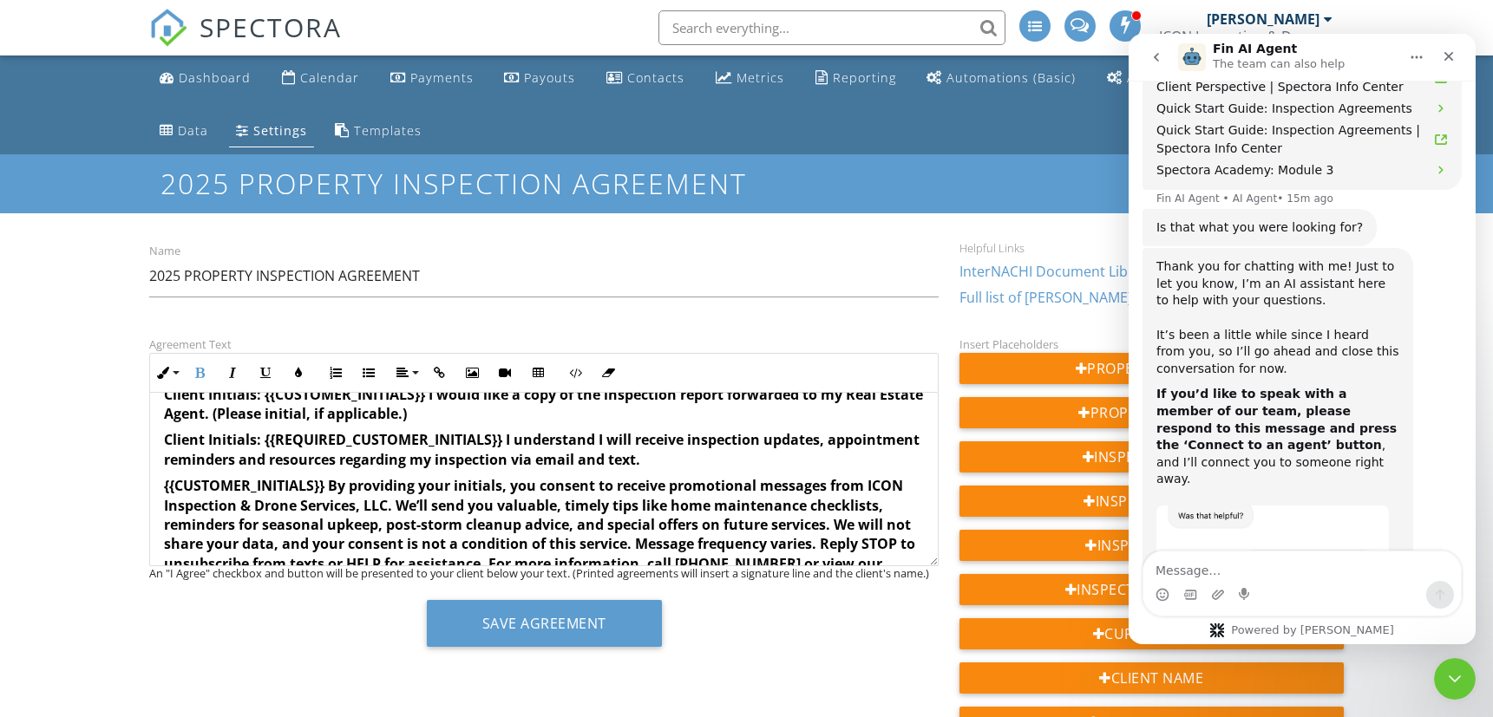
click at [492, 430] on strong "S}} I understand I will receive inspection updates, appointment reminders and r…" at bounding box center [542, 449] width 756 height 38
click at [462, 439] on strong "S}} I understand I will receive inspection updates, appointment reminders and r…" at bounding box center [542, 449] width 756 height 38
click at [749, 436] on p "Client Initials: {{REQUIRED_CUSTOMER_INITIAL S}} I understand I will receive in…" at bounding box center [544, 449] width 760 height 39
click at [699, 436] on strong "S}} I understand I will receive inspection updates, appointment reminders and r…" at bounding box center [542, 449] width 756 height 38
click at [768, 441] on p "Client Initials: {{REQUIRED_CUSTOMER_INITIAL S}} I understand I will receive in…" at bounding box center [544, 449] width 760 height 39
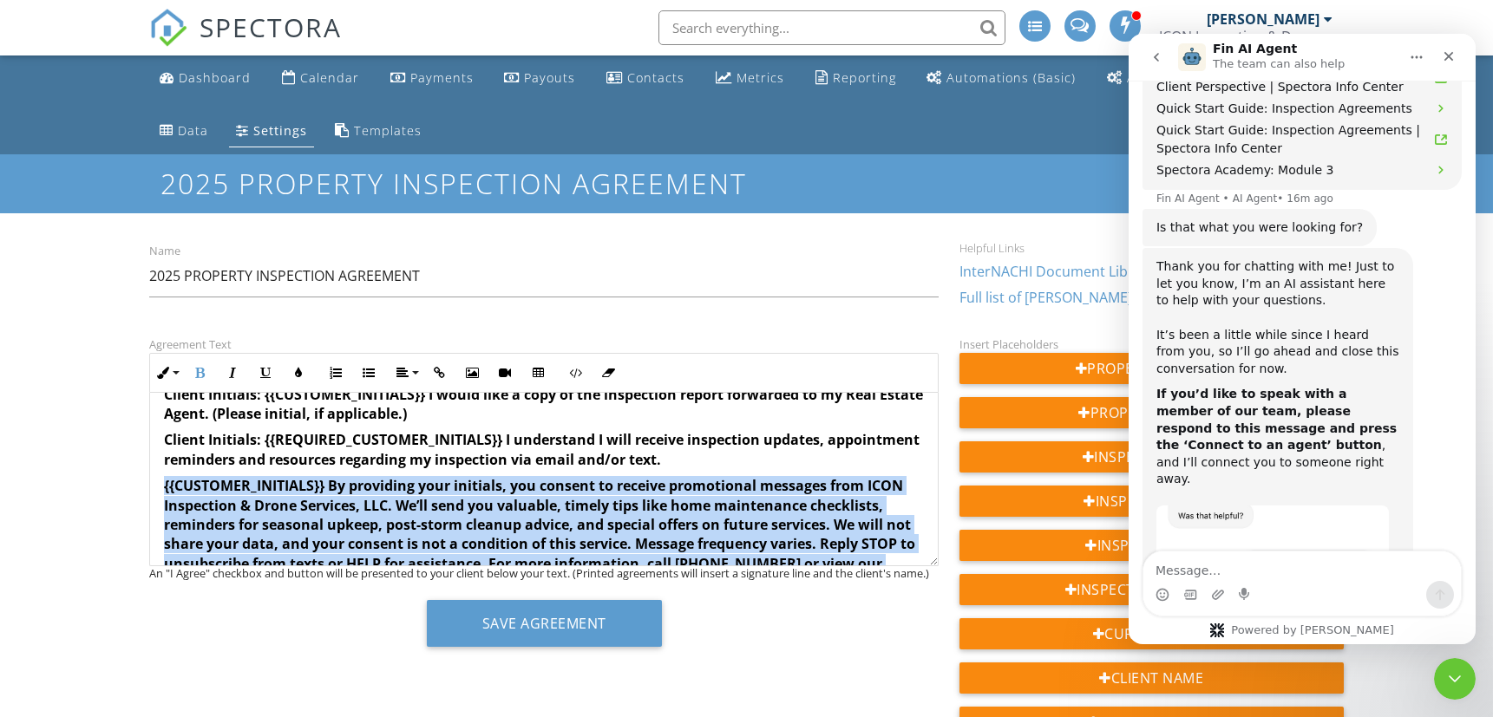
scroll to position [3571, 0]
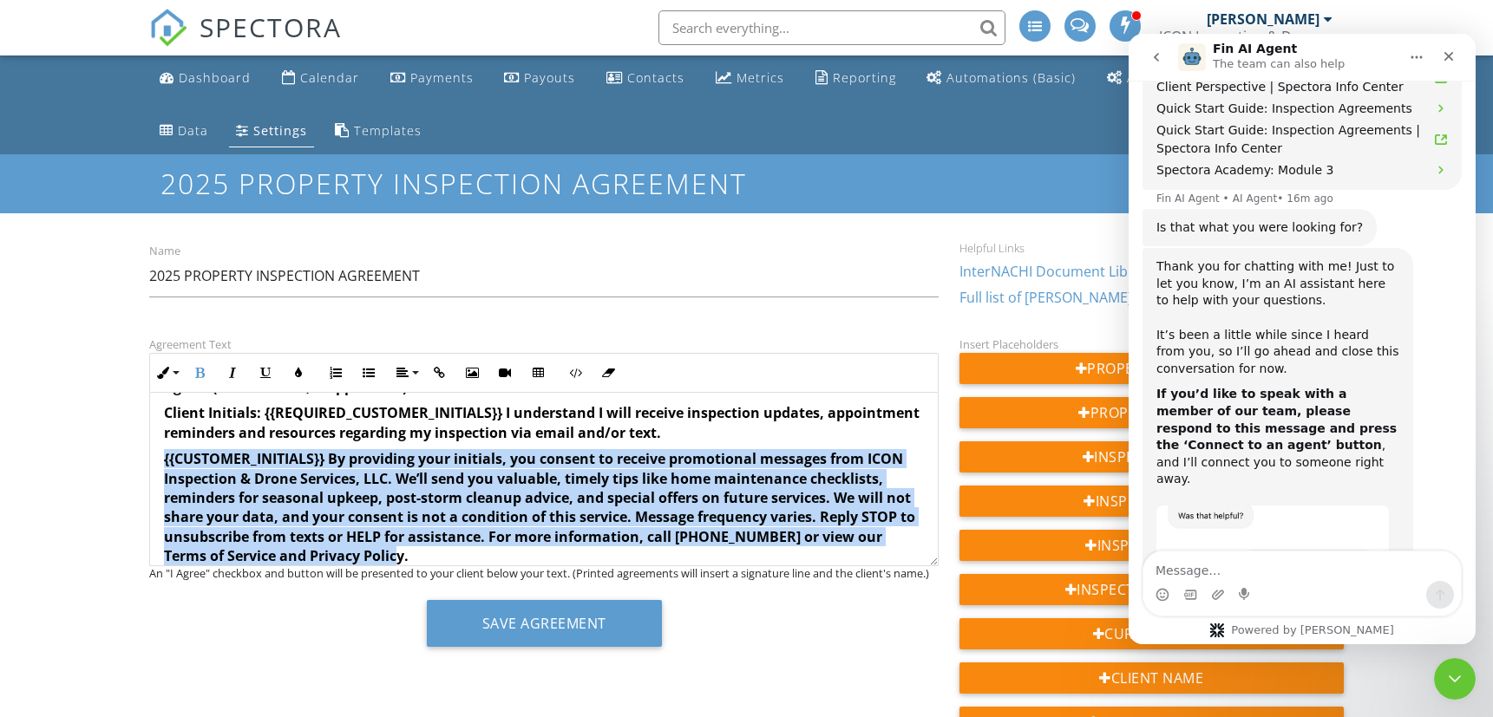
drag, startPoint x: 166, startPoint y: 466, endPoint x: 441, endPoint y: 554, distance: 288.9
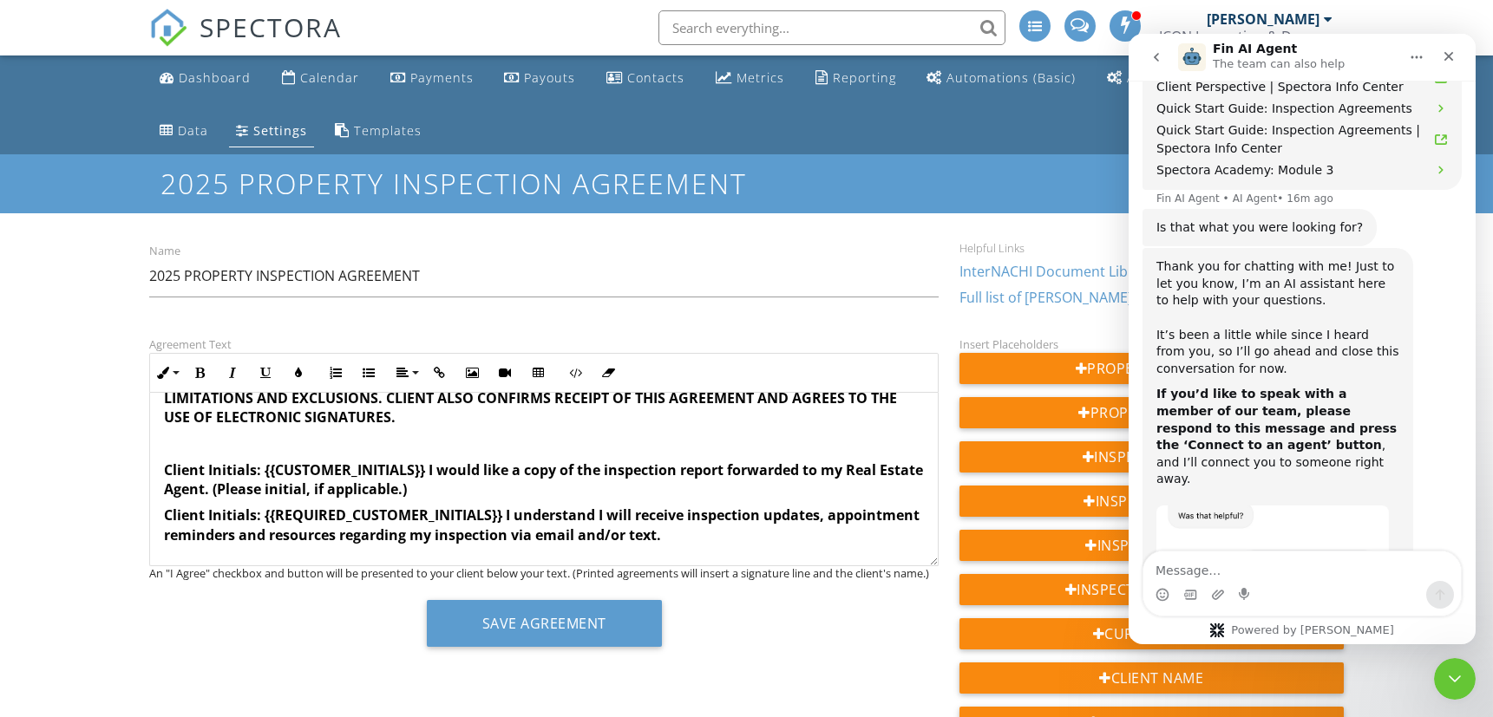
scroll to position [3448, 0]
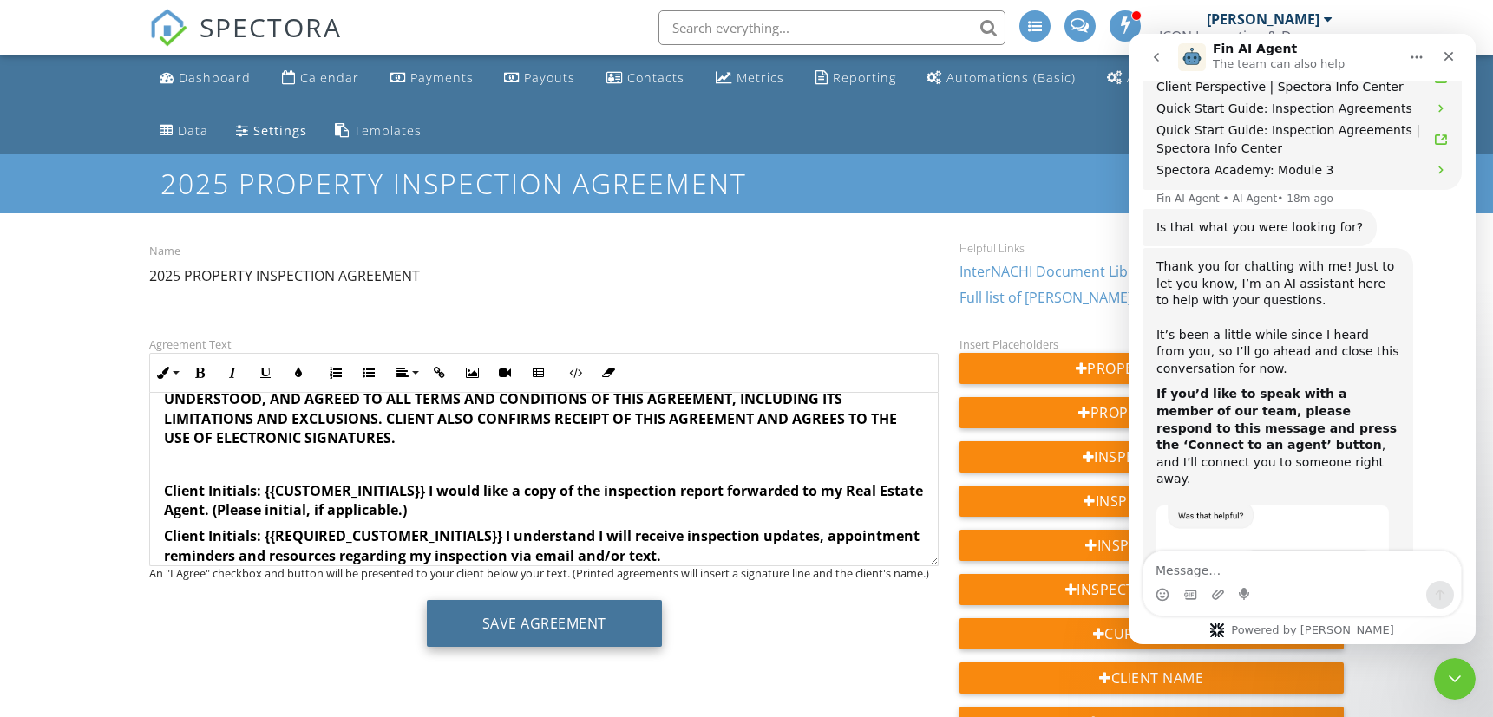
click at [578, 618] on button "Save Agreement" at bounding box center [544, 623] width 235 height 47
